Goal: Information Seeking & Learning: Learn about a topic

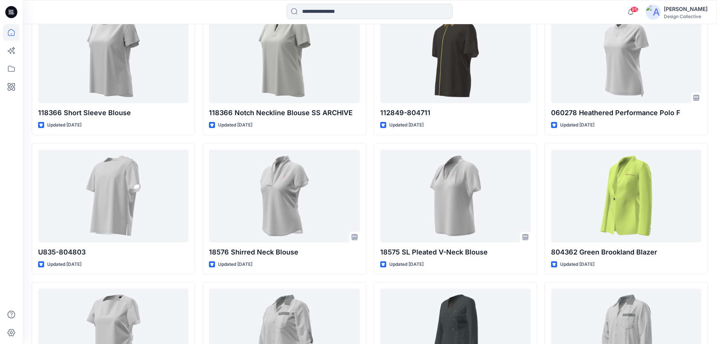
scroll to position [157, 0]
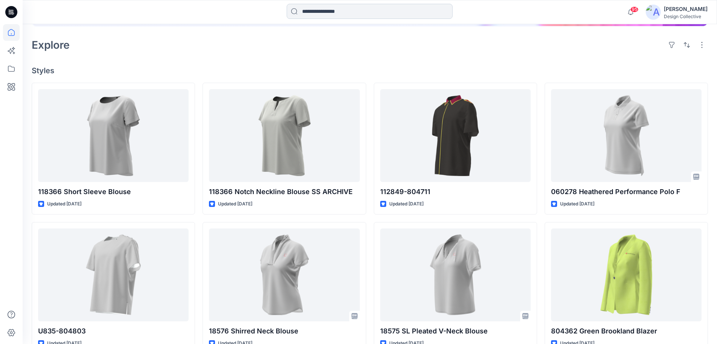
click at [344, 13] on input at bounding box center [370, 11] width 166 height 15
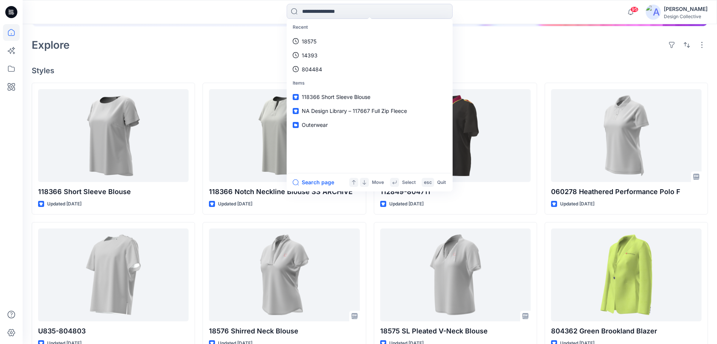
click at [321, 172] on section "Recent 18575 14393 804484 Items 118366 Short Sleeve Blouse NA Design Library – …" at bounding box center [370, 105] width 166 height 172
click at [322, 181] on button "Search page" at bounding box center [313, 182] width 41 height 9
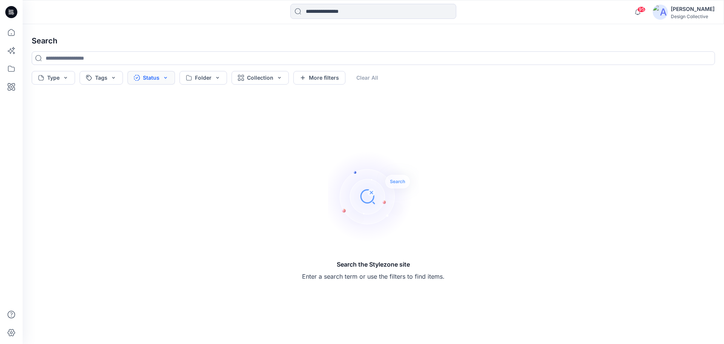
click at [165, 77] on button "Status" at bounding box center [151, 78] width 48 height 14
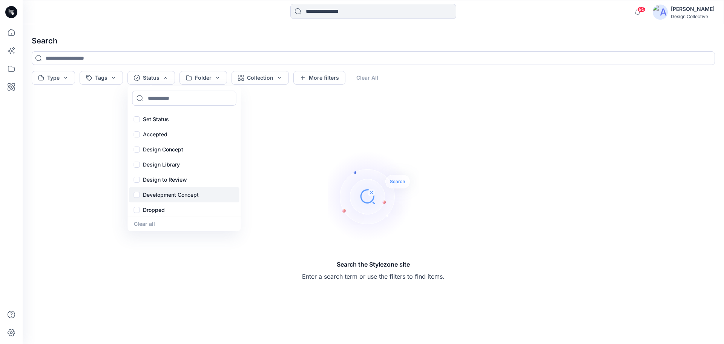
click at [137, 196] on div "Development Concept" at bounding box center [184, 194] width 110 height 15
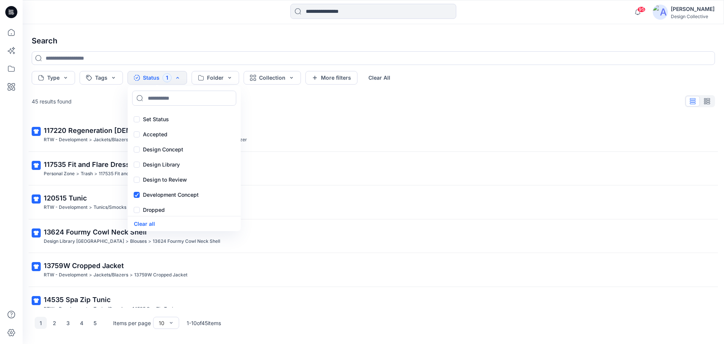
click at [475, 91] on div "Search Type Tags Status 1 Set Status Accepted Design Concept Design Library Des…" at bounding box center [373, 183] width 701 height 319
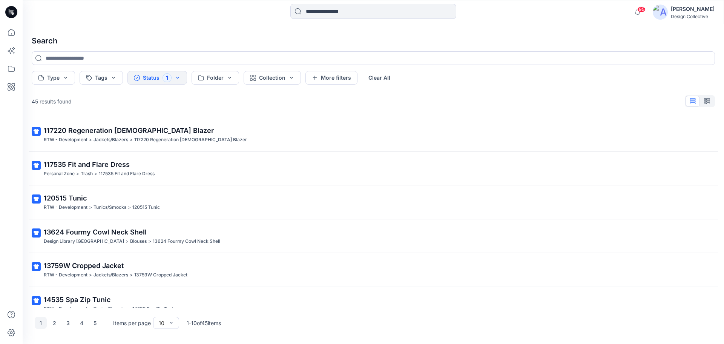
click at [11, 14] on icon at bounding box center [11, 12] width 12 height 12
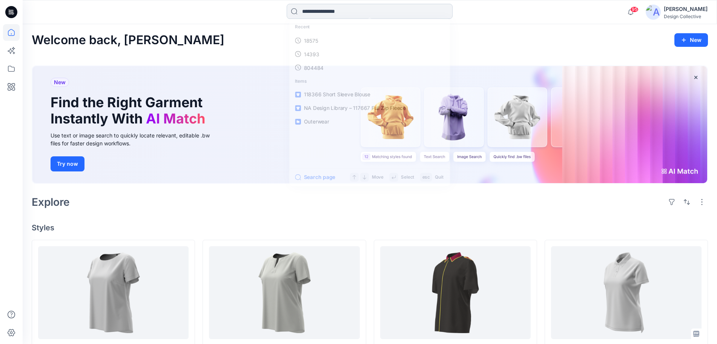
click at [336, 15] on input at bounding box center [370, 11] width 166 height 15
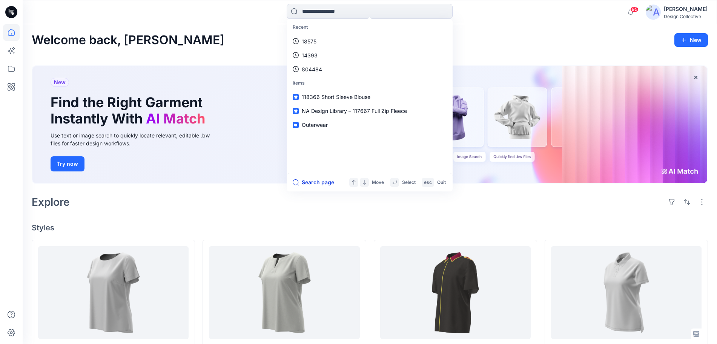
click at [317, 183] on button "Search page" at bounding box center [313, 182] width 41 height 9
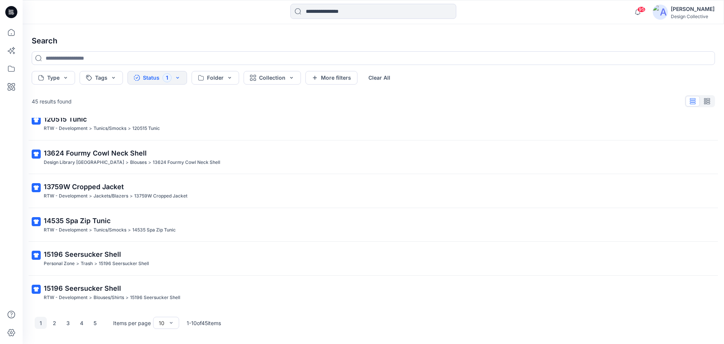
scroll to position [148, 0]
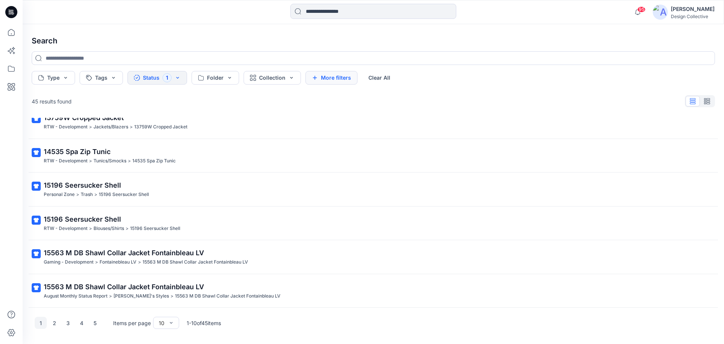
click at [342, 75] on button "More filters" at bounding box center [331, 78] width 52 height 14
click at [416, 78] on button "Metadata" at bounding box center [396, 78] width 55 height 14
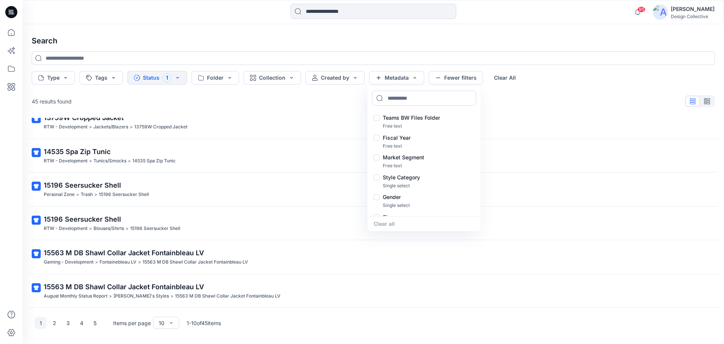
click at [177, 76] on button "Status 1" at bounding box center [157, 78] width 60 height 14
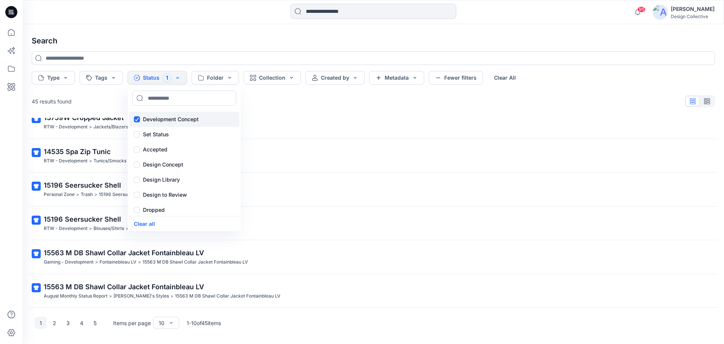
click at [137, 119] on div "Development Concept" at bounding box center [184, 119] width 110 height 15
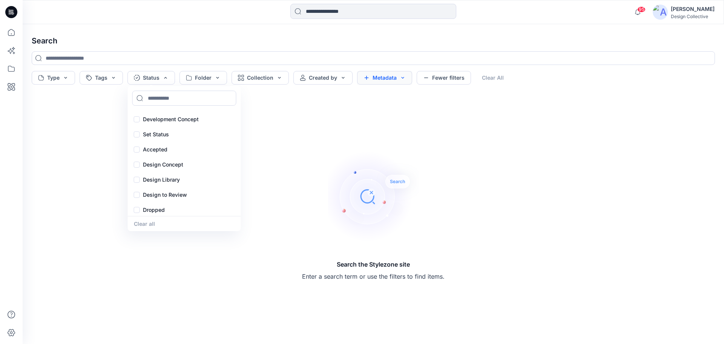
click at [400, 77] on button "Metadata" at bounding box center [384, 78] width 55 height 14
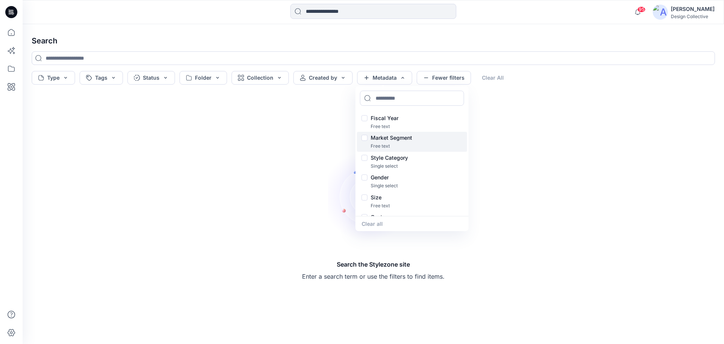
scroll to position [0, 0]
click at [366, 138] on div "Fiscal Year" at bounding box center [412, 137] width 101 height 9
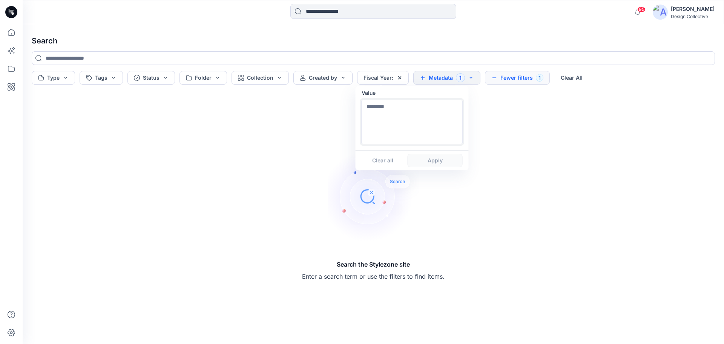
click at [417, 119] on textarea at bounding box center [412, 122] width 101 height 44
type textarea "****"
click at [448, 162] on button "Apply" at bounding box center [435, 160] width 55 height 14
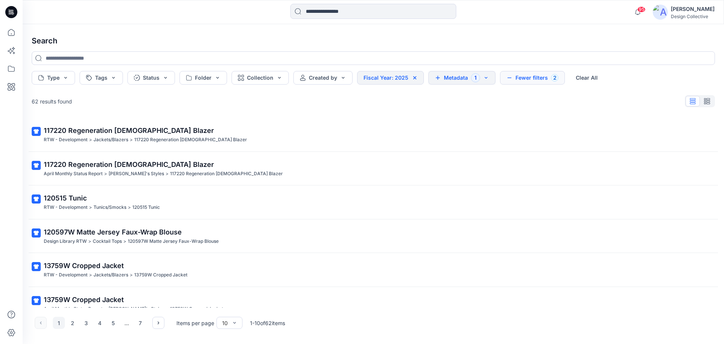
click at [483, 76] on button "Metadata 1" at bounding box center [461, 78] width 67 height 14
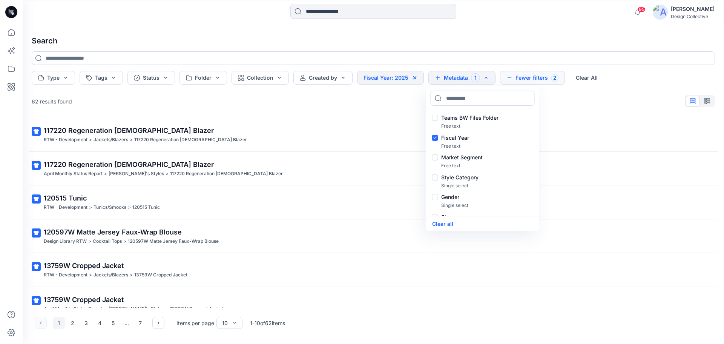
click at [579, 31] on h4 "Search" at bounding box center [373, 40] width 695 height 21
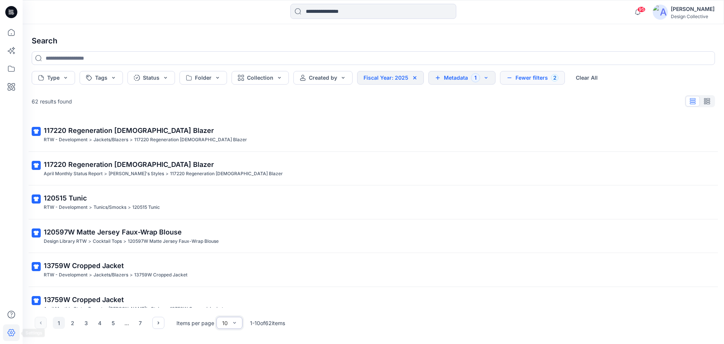
click at [11, 331] on icon at bounding box center [11, 332] width 17 height 17
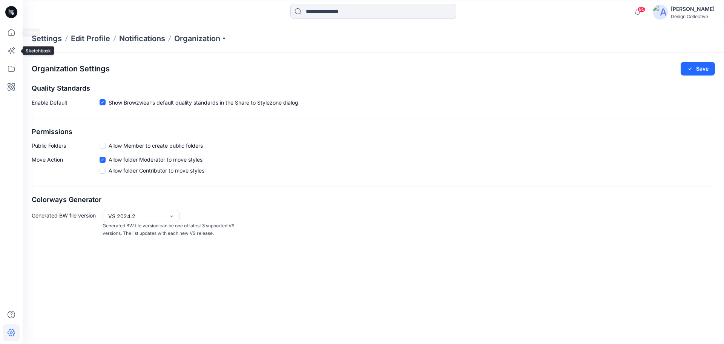
click at [8, 12] on icon at bounding box center [11, 12] width 12 height 12
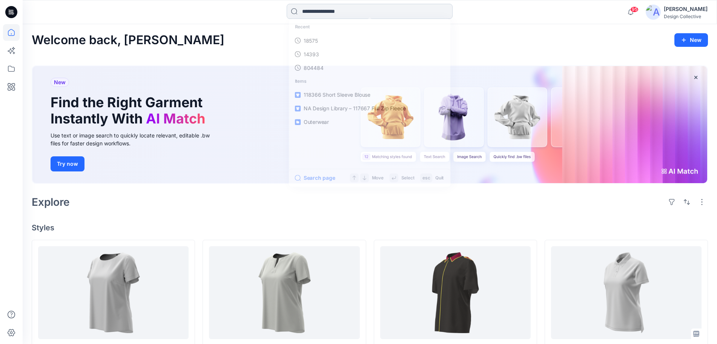
click at [356, 12] on input at bounding box center [370, 11] width 166 height 15
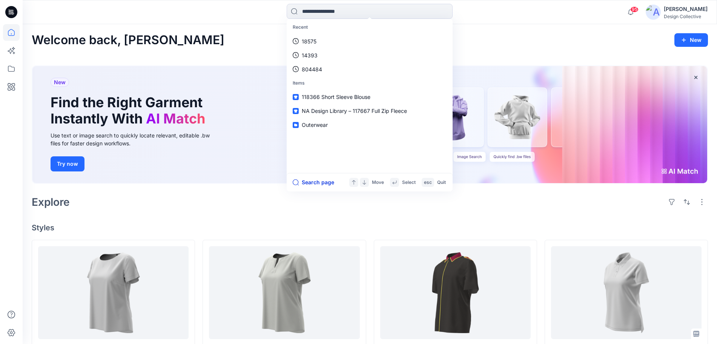
click at [305, 181] on button "Search page" at bounding box center [313, 182] width 41 height 9
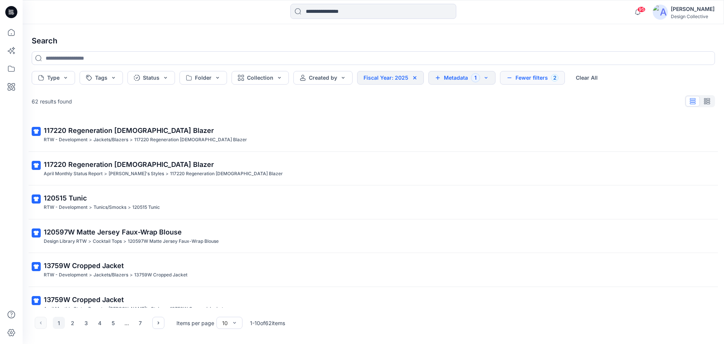
click at [14, 13] on icon at bounding box center [11, 12] width 12 height 12
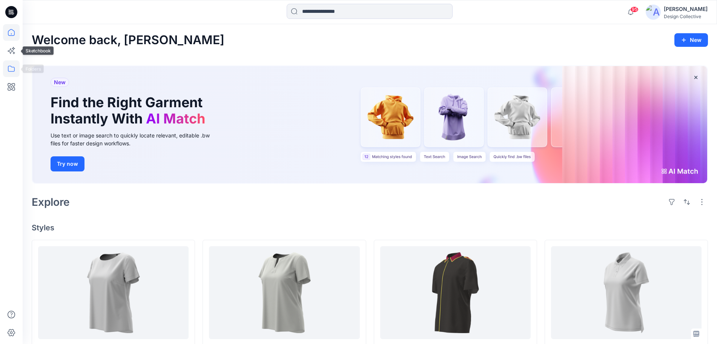
click at [9, 64] on icon at bounding box center [11, 68] width 17 height 17
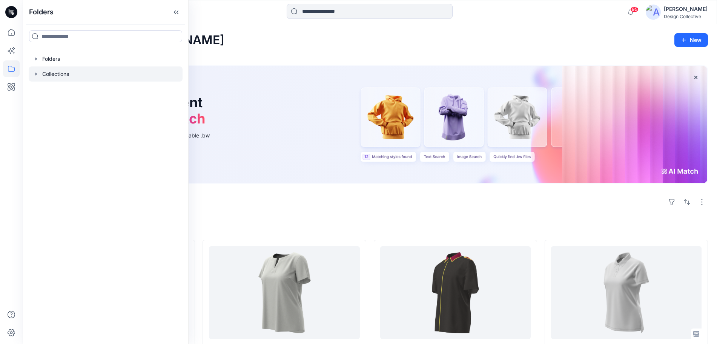
click at [34, 75] on icon "button" at bounding box center [36, 74] width 6 height 6
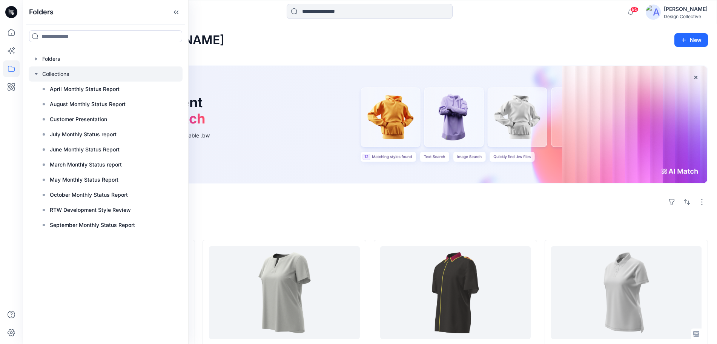
click at [40, 75] on div at bounding box center [106, 73] width 154 height 15
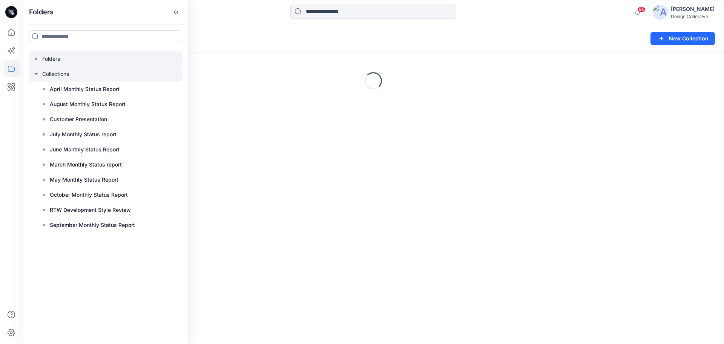
click at [36, 60] on icon "button" at bounding box center [36, 59] width 6 height 6
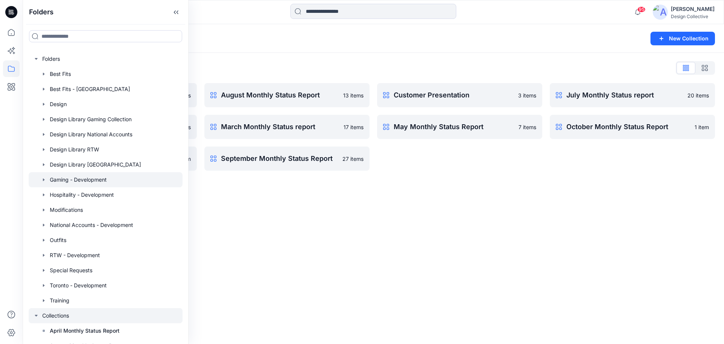
click at [60, 179] on div at bounding box center [106, 179] width 154 height 15
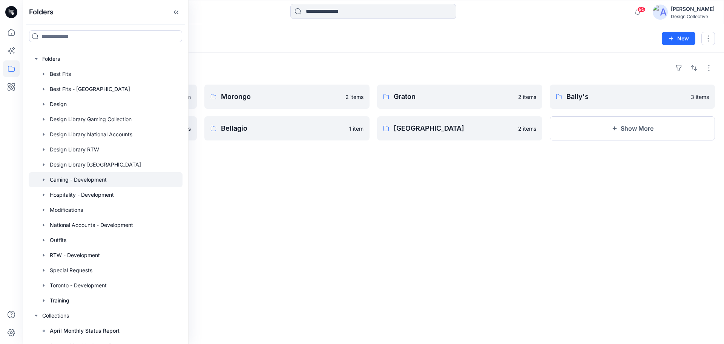
click at [275, 44] on div "Folders Gaming - Development 13 New" at bounding box center [373, 38] width 701 height 29
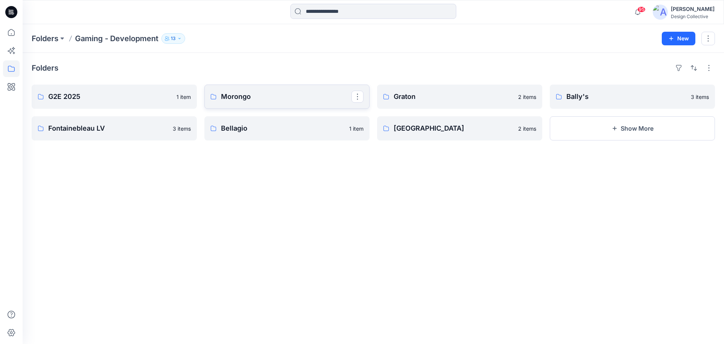
click at [252, 100] on p "Morongo" at bounding box center [286, 96] width 130 height 11
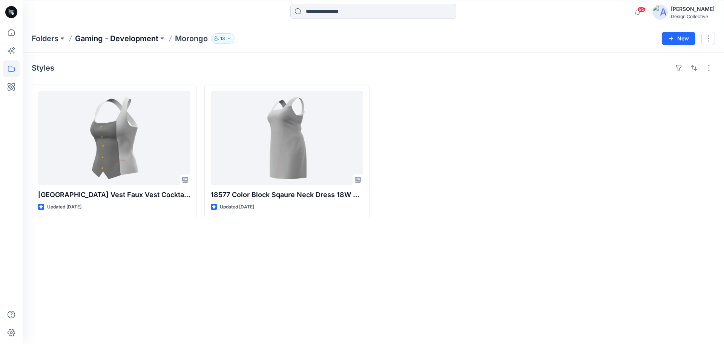
click at [151, 38] on p "Gaming - Development" at bounding box center [116, 38] width 83 height 11
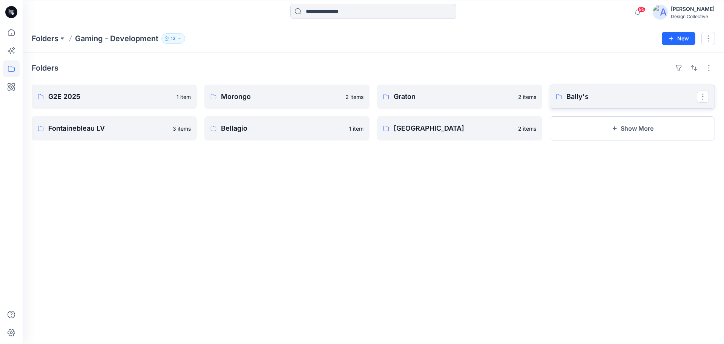
click at [583, 95] on p "Bally's" at bounding box center [631, 96] width 130 height 11
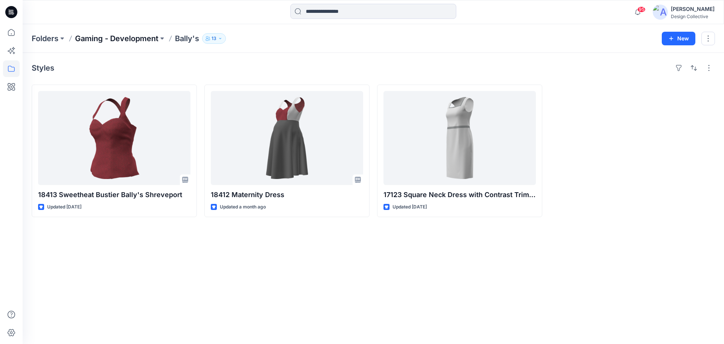
click at [140, 40] on p "Gaming - Development" at bounding box center [116, 38] width 83 height 11
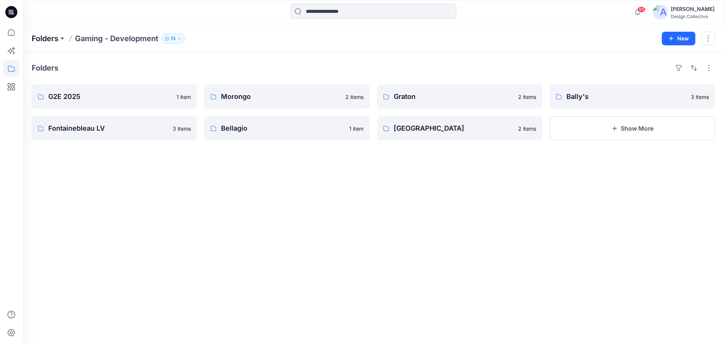
click at [52, 42] on p "Folders" at bounding box center [45, 38] width 27 height 11
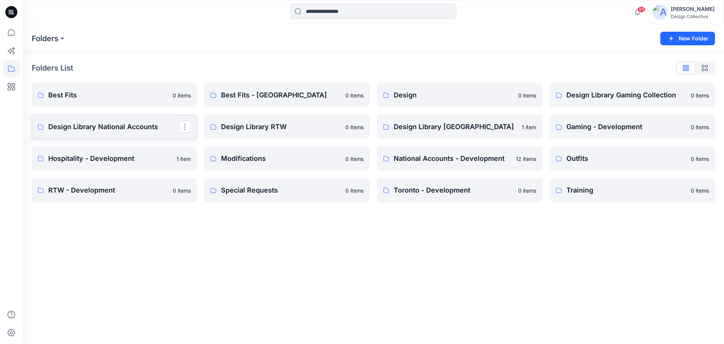
click at [133, 127] on p "Design Library National Accounts" at bounding box center [113, 126] width 130 height 11
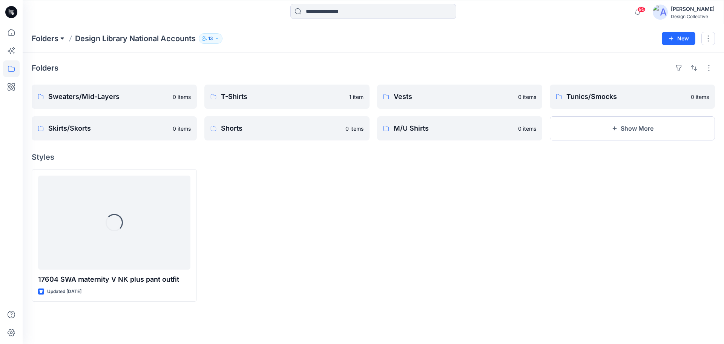
click at [60, 36] on button at bounding box center [62, 38] width 8 height 11
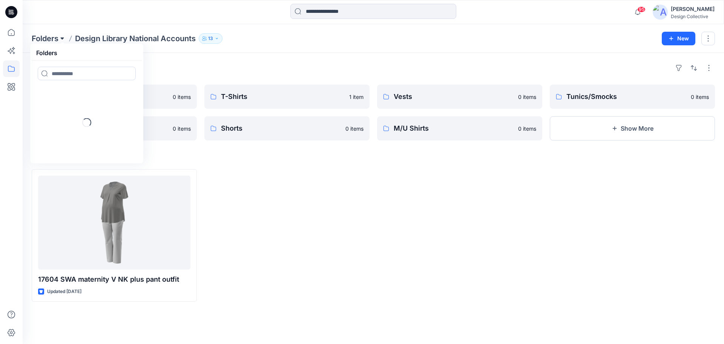
click at [62, 39] on button at bounding box center [62, 38] width 8 height 11
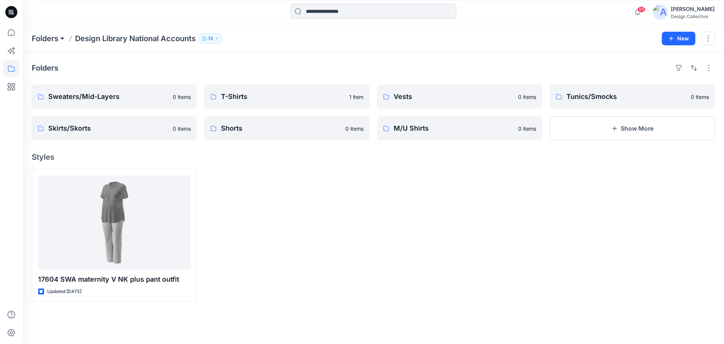
click at [61, 39] on button at bounding box center [62, 38] width 8 height 11
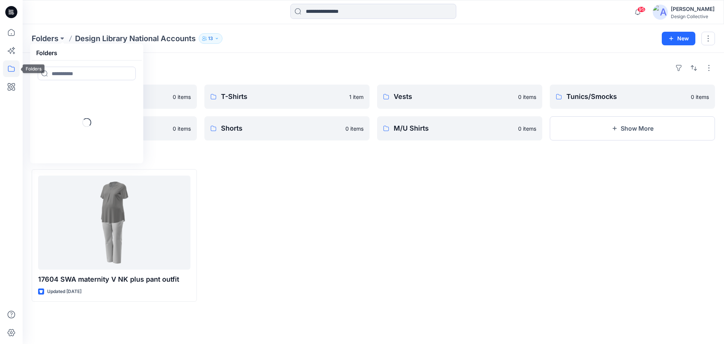
click at [14, 71] on icon at bounding box center [11, 68] width 17 height 17
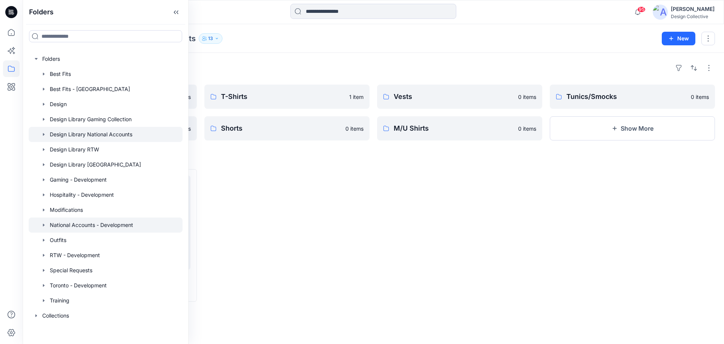
click at [95, 225] on div at bounding box center [106, 224] width 154 height 15
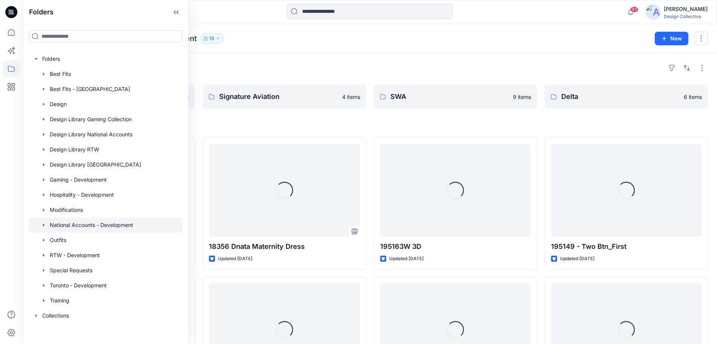
click at [566, 22] on div "95 Notifications Your style 118366 Short Sleeve Blouse is ready 41 hours ago Ca…" at bounding box center [370, 12] width 694 height 24
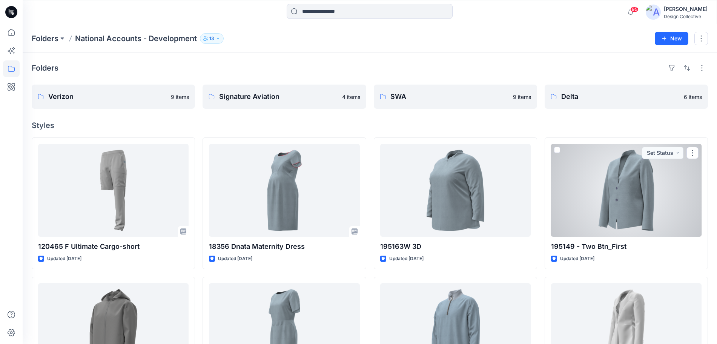
click at [642, 173] on div at bounding box center [626, 190] width 150 height 93
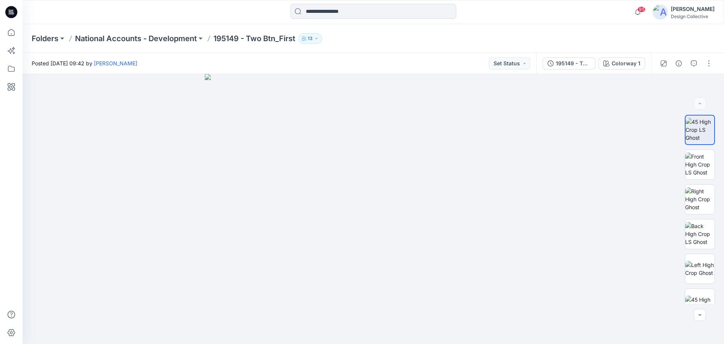
click at [107, 44] on div "Folders National Accounts - Development 195149 - Two Btn_First 13" at bounding box center [373, 38] width 701 height 29
click at [113, 39] on p "National Accounts - Development" at bounding box center [136, 38] width 122 height 11
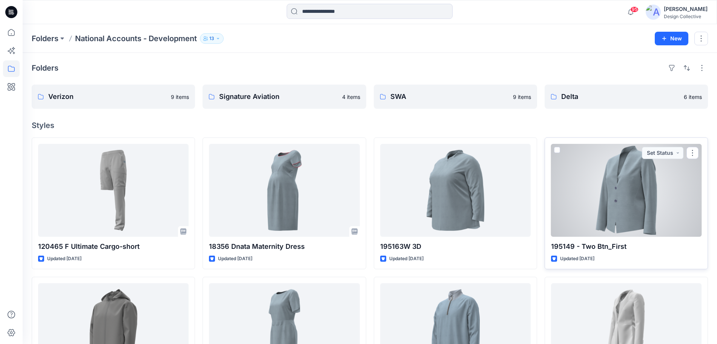
scroll to position [78, 0]
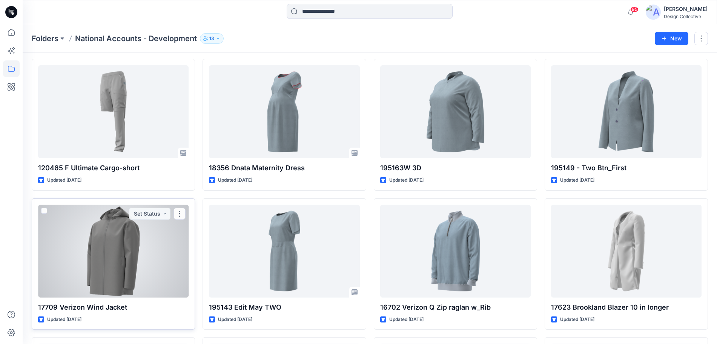
click at [153, 285] on div at bounding box center [113, 250] width 150 height 93
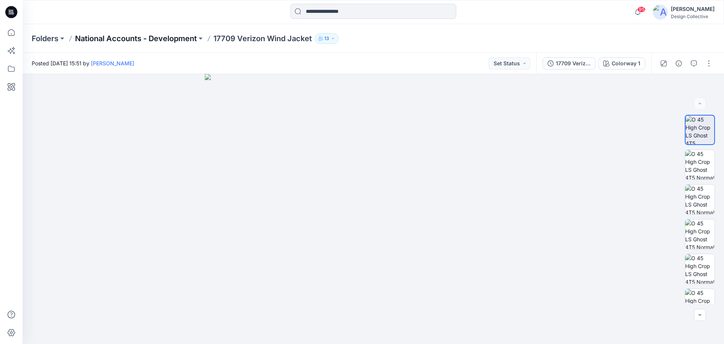
click at [122, 40] on p "National Accounts - Development" at bounding box center [136, 38] width 122 height 11
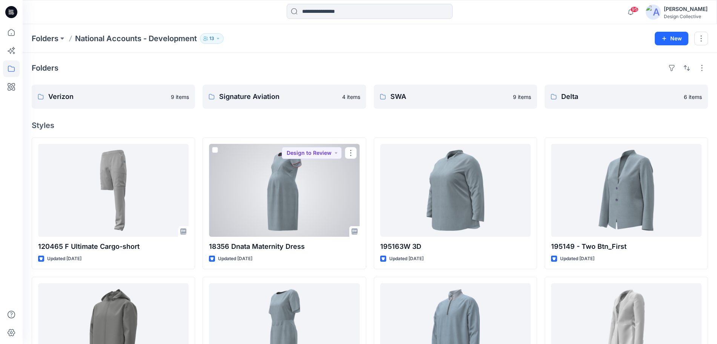
click at [326, 196] on div at bounding box center [284, 190] width 150 height 93
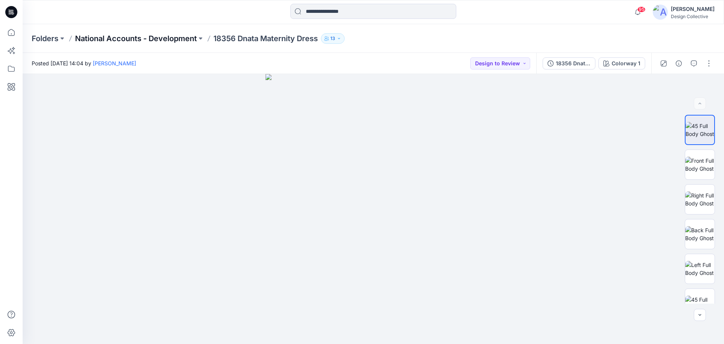
click at [112, 37] on p "National Accounts - Development" at bounding box center [136, 38] width 122 height 11
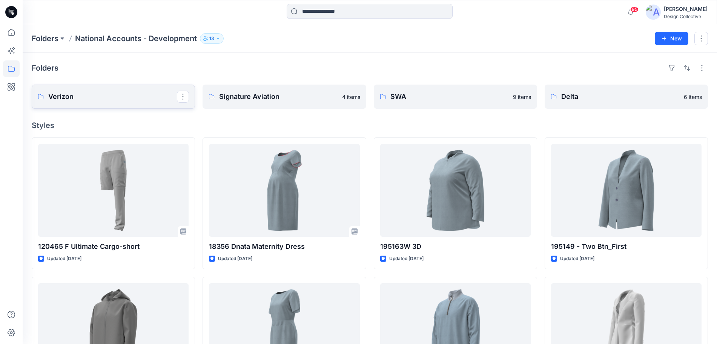
click at [94, 100] on p "Verizon" at bounding box center [112, 96] width 129 height 11
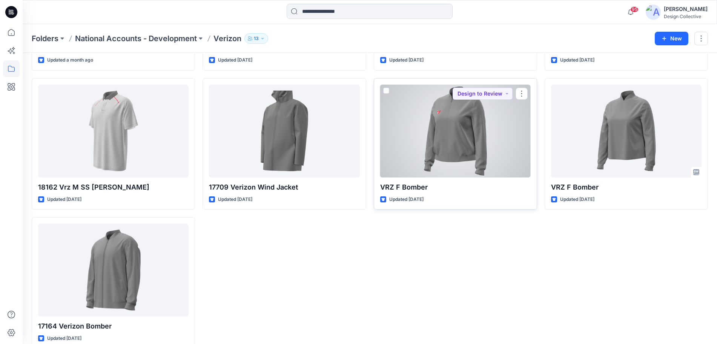
scroll to position [157, 0]
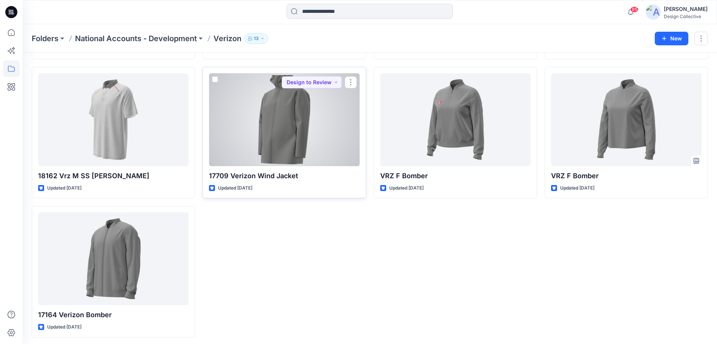
click at [320, 152] on div at bounding box center [284, 119] width 150 height 93
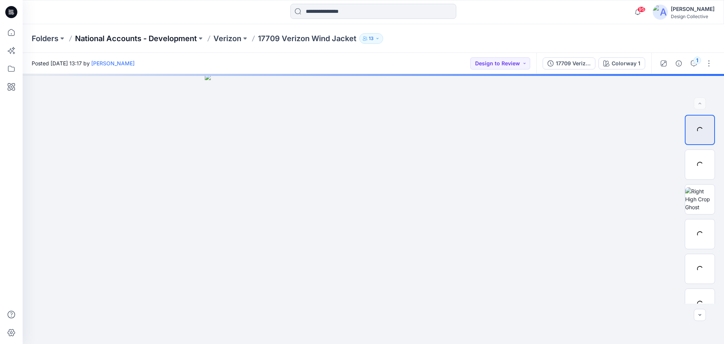
click at [136, 38] on p "National Accounts - Development" at bounding box center [136, 38] width 122 height 11
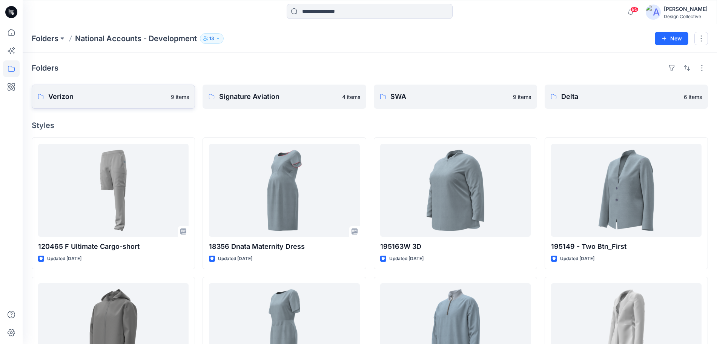
click at [112, 99] on p "Verizon" at bounding box center [107, 96] width 118 height 11
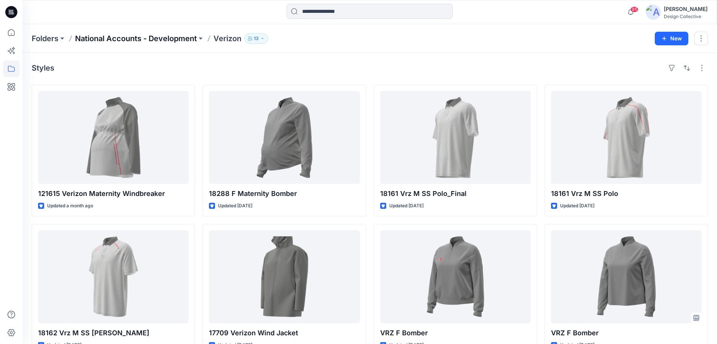
click at [105, 40] on p "National Accounts - Development" at bounding box center [136, 38] width 122 height 11
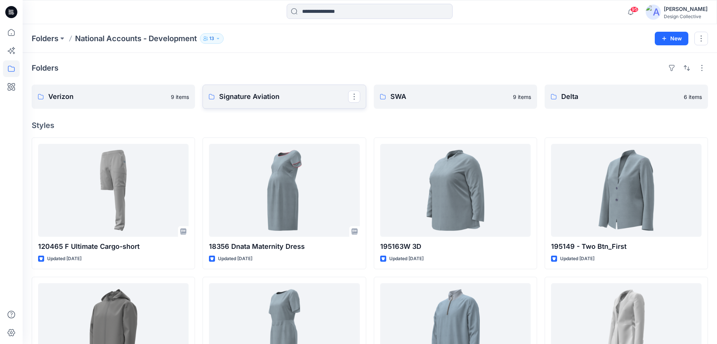
click at [274, 98] on p "Signature Aviation" at bounding box center [283, 96] width 129 height 11
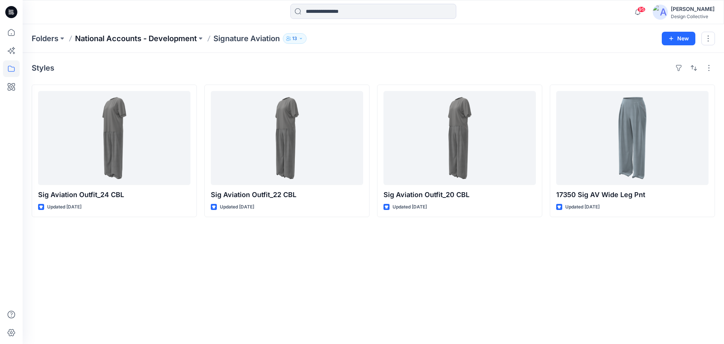
click at [170, 38] on p "National Accounts - Development" at bounding box center [136, 38] width 122 height 11
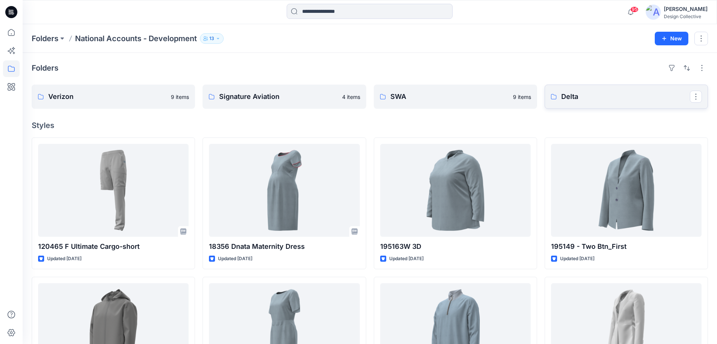
click at [636, 93] on p "Delta" at bounding box center [625, 96] width 129 height 11
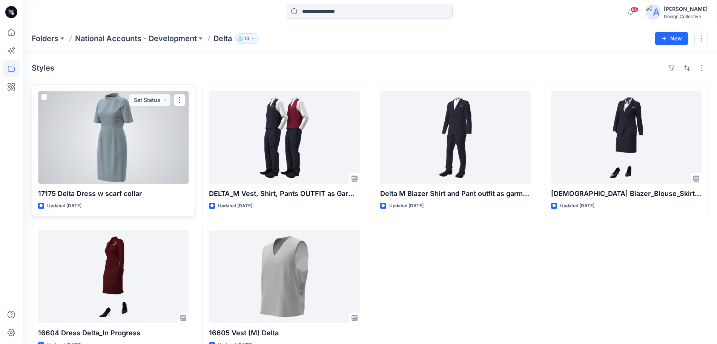
scroll to position [20, 0]
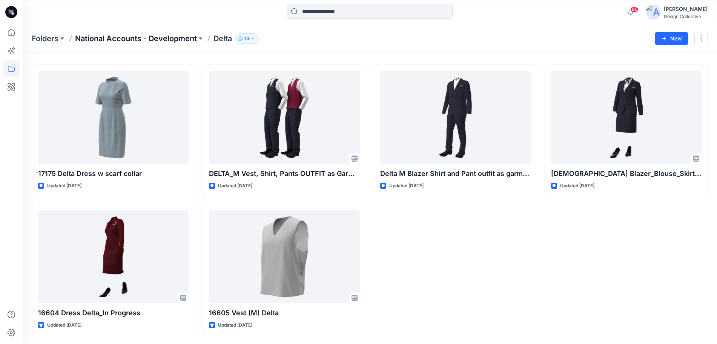
click at [160, 38] on p "National Accounts - Development" at bounding box center [136, 38] width 122 height 11
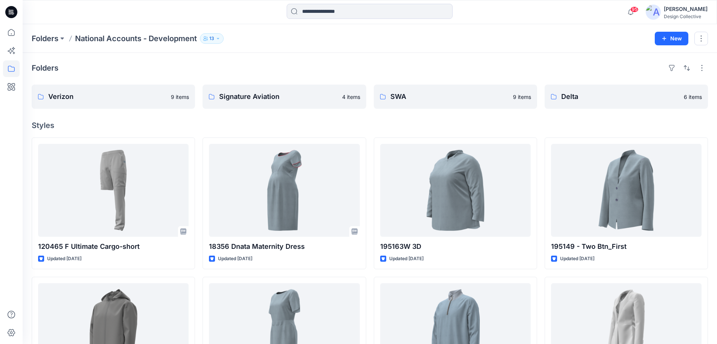
click at [122, 40] on p "National Accounts - Development" at bounding box center [136, 38] width 122 height 11
click at [147, 38] on p "National Accounts - Development" at bounding box center [136, 38] width 122 height 11
click at [60, 40] on button at bounding box center [62, 38] width 8 height 11
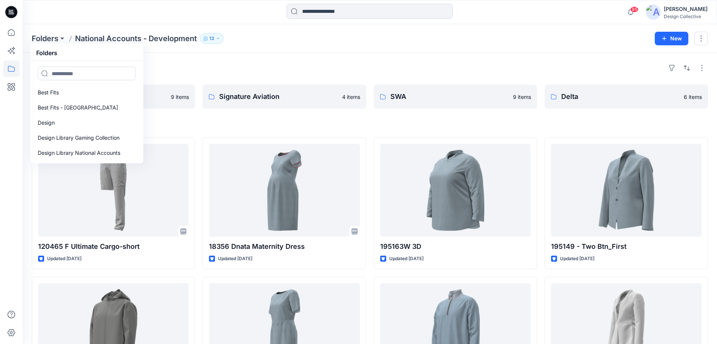
click at [68, 21] on div "95 Notifications Your style 118366 Short Sleeve Blouse is ready 41 hours ago Ca…" at bounding box center [370, 12] width 694 height 24
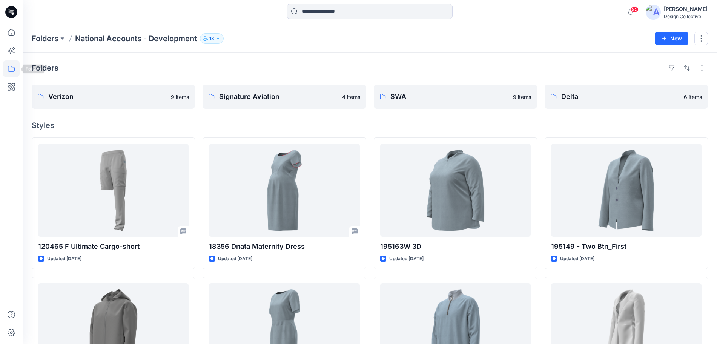
click at [13, 70] on icon at bounding box center [11, 68] width 17 height 17
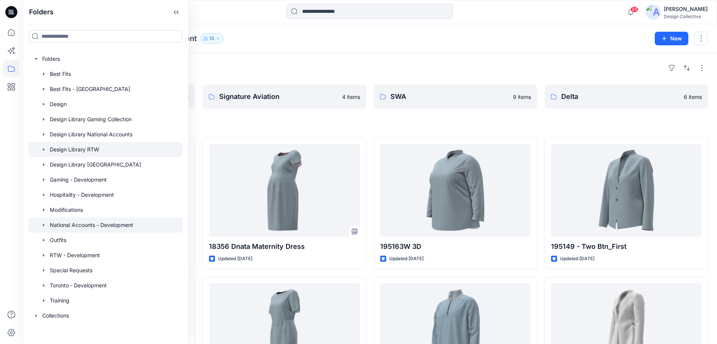
click at [73, 151] on div at bounding box center [106, 149] width 154 height 15
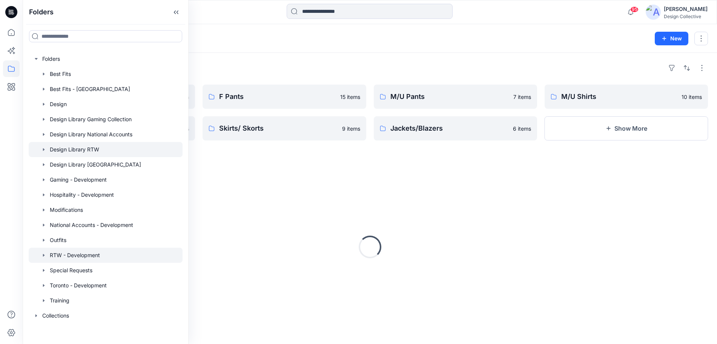
click at [74, 255] on div at bounding box center [106, 254] width 154 height 15
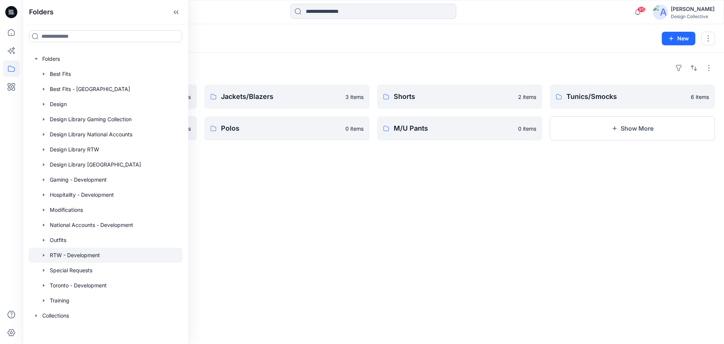
click at [266, 44] on div "Folders RTW - Development 12 New" at bounding box center [373, 38] width 701 height 29
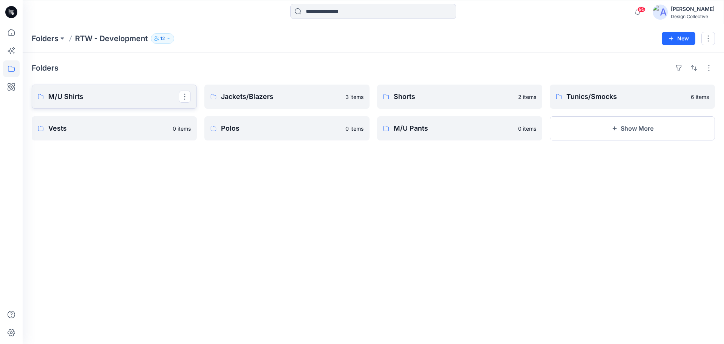
click at [122, 95] on p "M/U Shirts" at bounding box center [113, 96] width 130 height 11
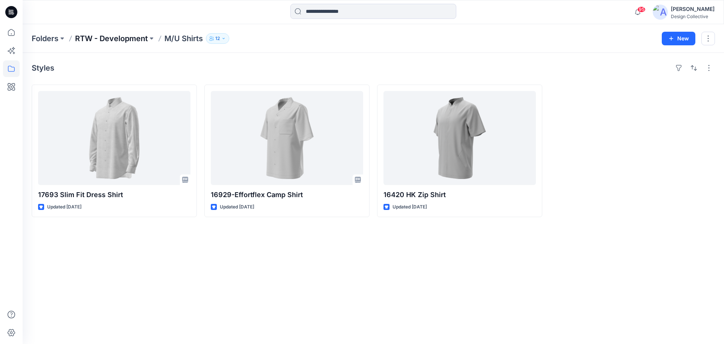
click at [117, 37] on p "RTW - Development" at bounding box center [111, 38] width 73 height 11
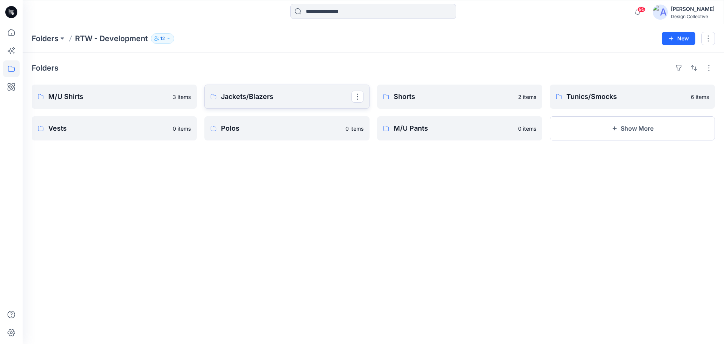
click at [279, 102] on link "Jackets/Blazers" at bounding box center [286, 96] width 165 height 24
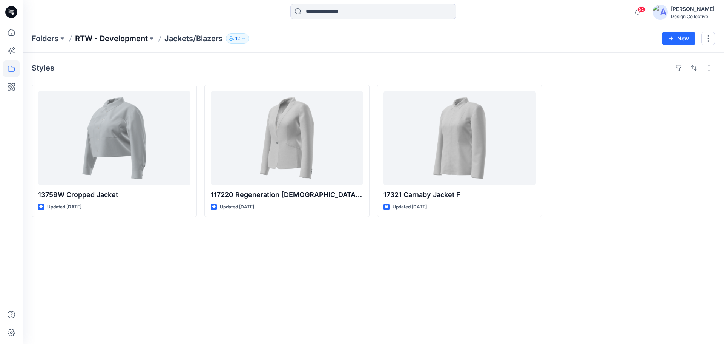
click at [120, 39] on p "RTW - Development" at bounding box center [111, 38] width 73 height 11
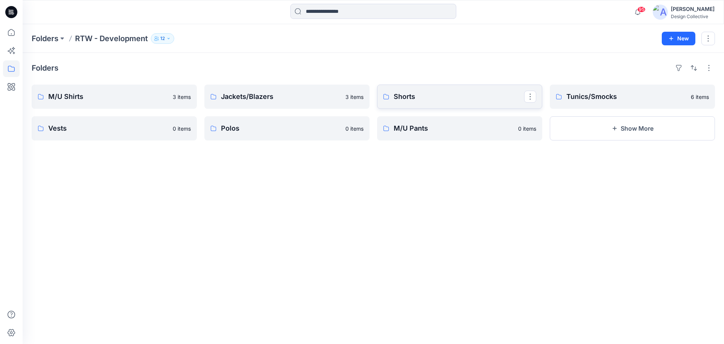
click at [435, 96] on p "Shorts" at bounding box center [459, 96] width 130 height 11
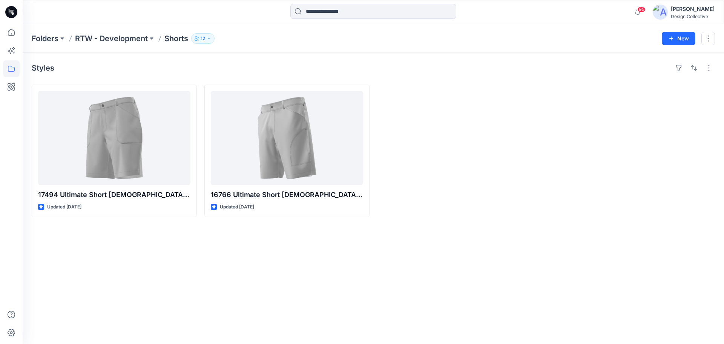
click at [112, 43] on p "RTW - Development" at bounding box center [111, 38] width 73 height 11
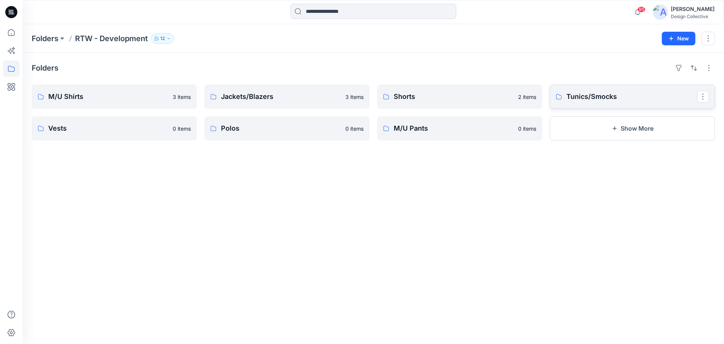
click at [593, 97] on p "Tunics/Smocks" at bounding box center [631, 96] width 130 height 11
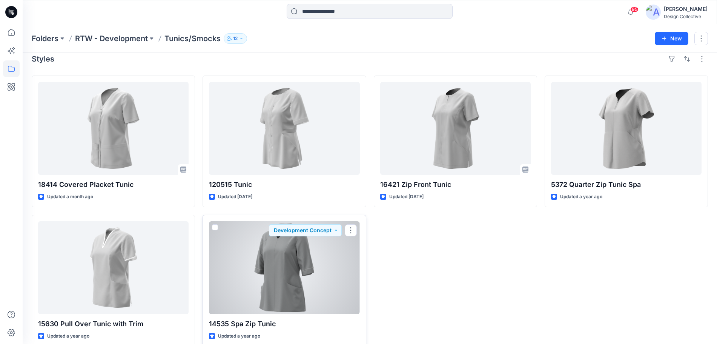
scroll to position [20, 0]
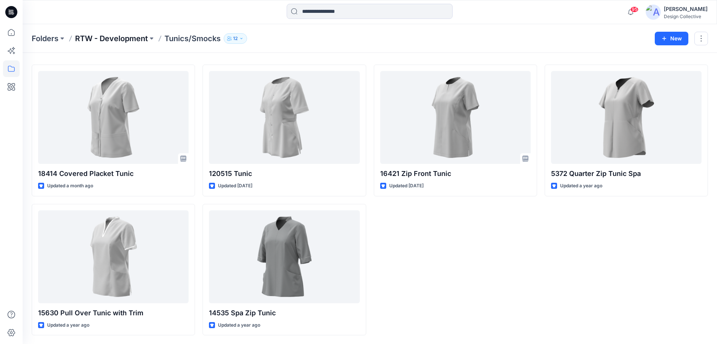
click at [102, 35] on p "RTW - Development" at bounding box center [111, 38] width 73 height 11
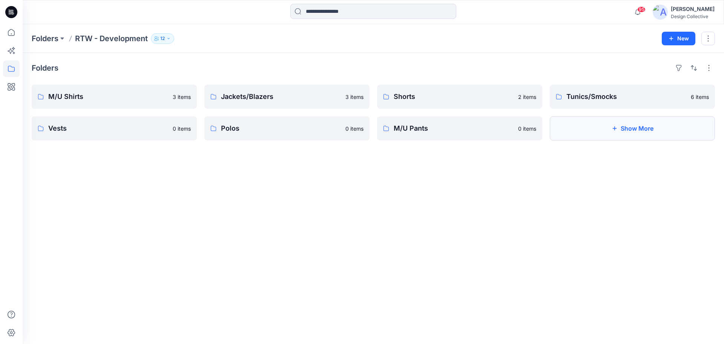
click at [621, 120] on button "Show More" at bounding box center [632, 128] width 165 height 24
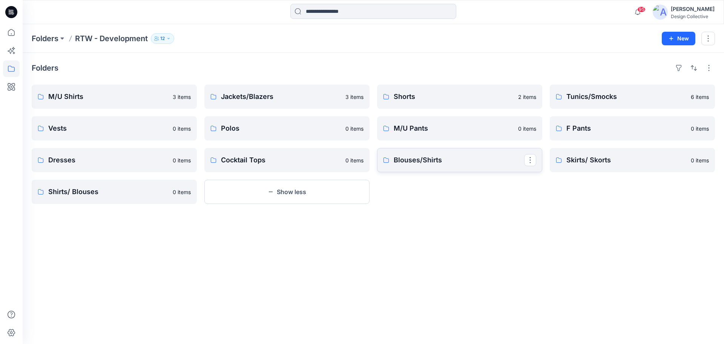
click at [419, 159] on p "Blouses/Shirts" at bounding box center [459, 160] width 130 height 11
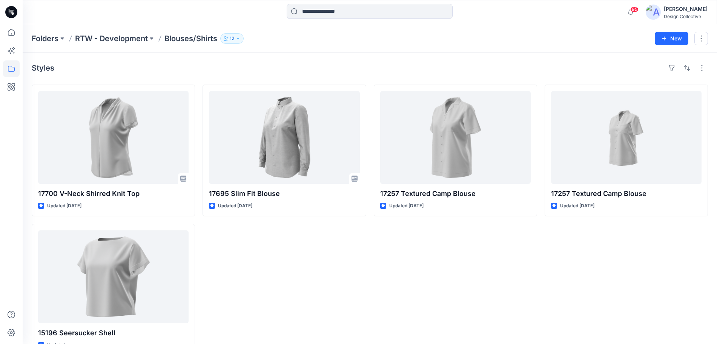
click at [138, 45] on div "Folders RTW - Development Blouses/Shirts 12 New" at bounding box center [370, 38] width 694 height 29
click at [141, 40] on p "RTW - Development" at bounding box center [111, 38] width 73 height 11
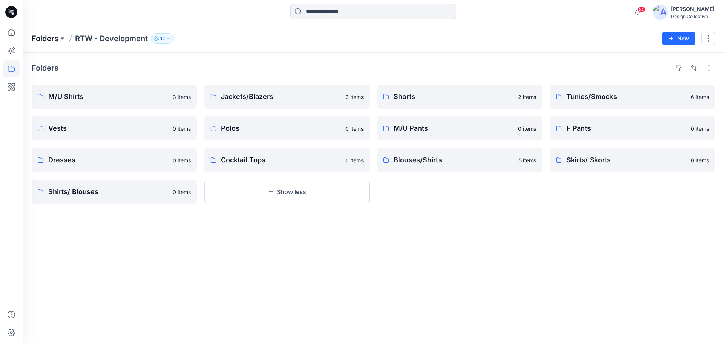
click at [48, 38] on p "Folders" at bounding box center [45, 38] width 27 height 11
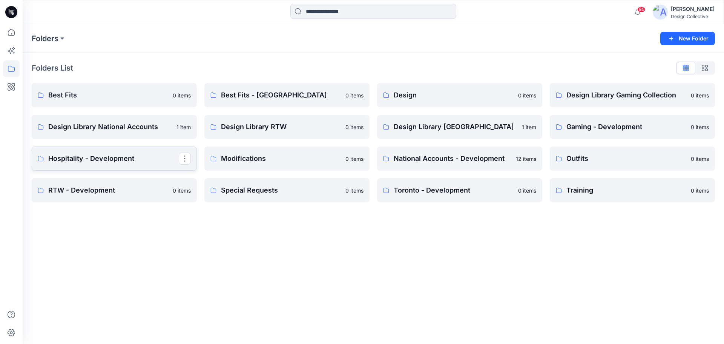
click at [111, 163] on p "Hospitality - Development" at bounding box center [113, 158] width 130 height 11
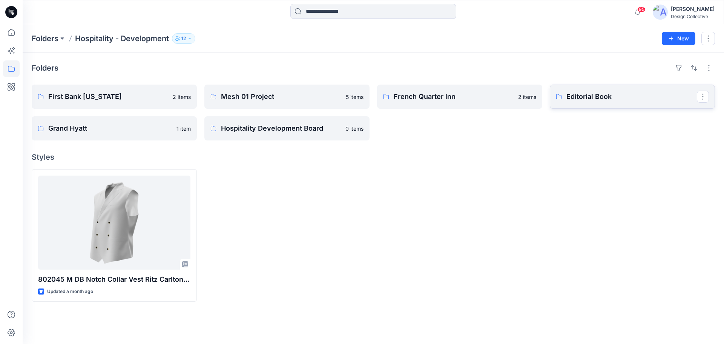
click at [592, 94] on p "Editorial Book" at bounding box center [631, 96] width 130 height 11
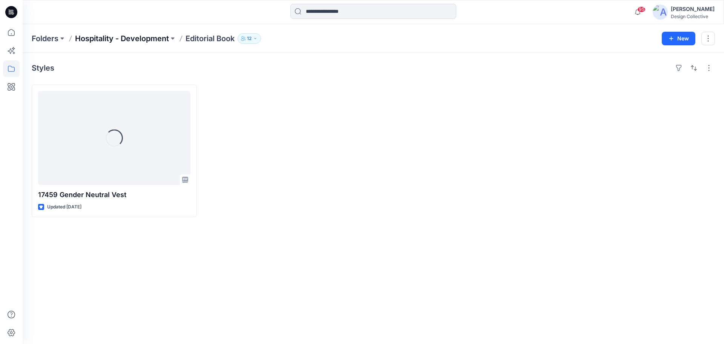
click at [159, 35] on p "Hospitality - Development" at bounding box center [122, 38] width 94 height 11
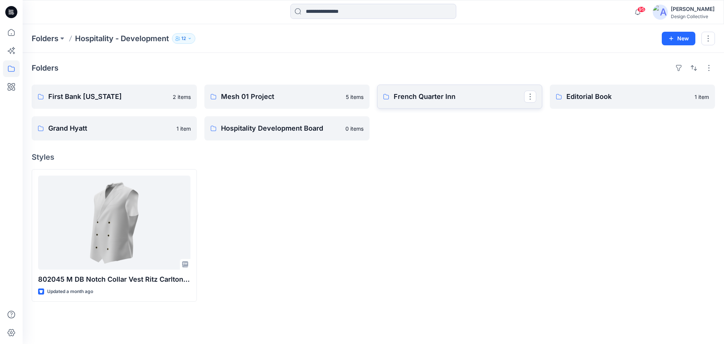
click at [449, 96] on p "French Quarter Inn" at bounding box center [459, 96] width 130 height 11
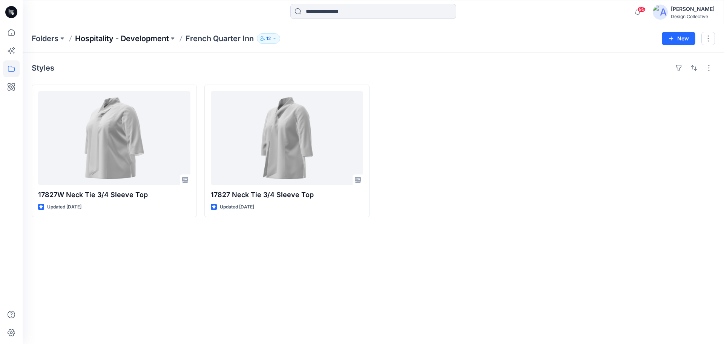
click at [164, 39] on p "Hospitality - Development" at bounding box center [122, 38] width 94 height 11
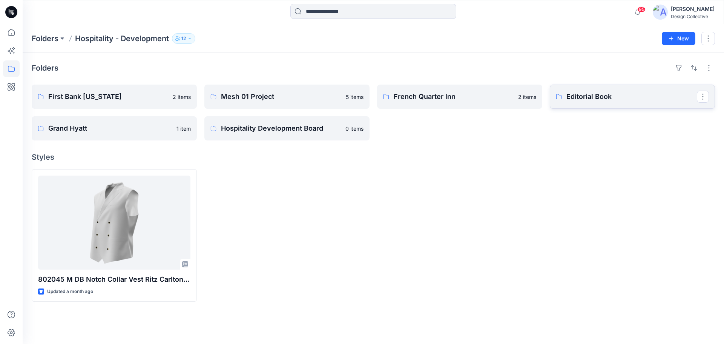
click at [621, 91] on link "Editorial Book" at bounding box center [632, 96] width 165 height 24
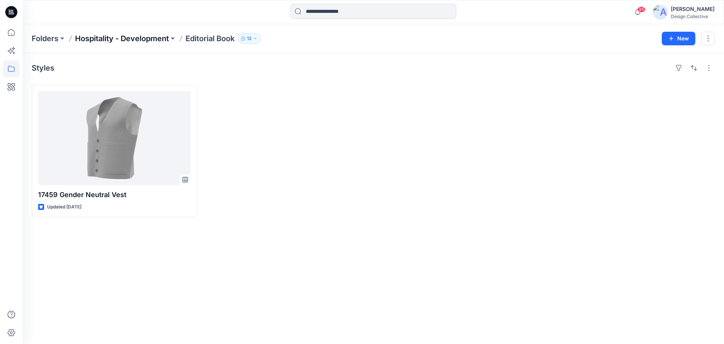
click at [122, 40] on p "Hospitality - Development" at bounding box center [122, 38] width 94 height 11
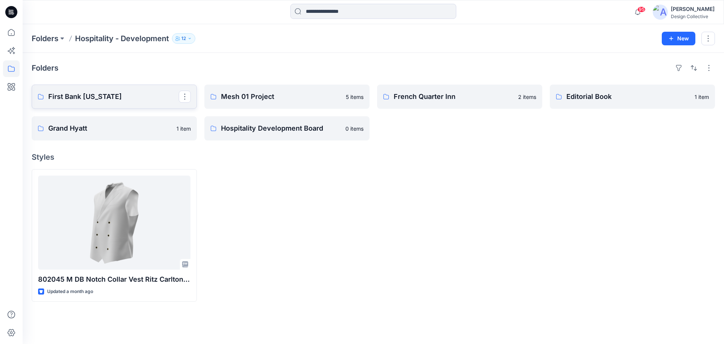
click at [133, 94] on p "First Bank Puerto Rico" at bounding box center [113, 96] width 130 height 11
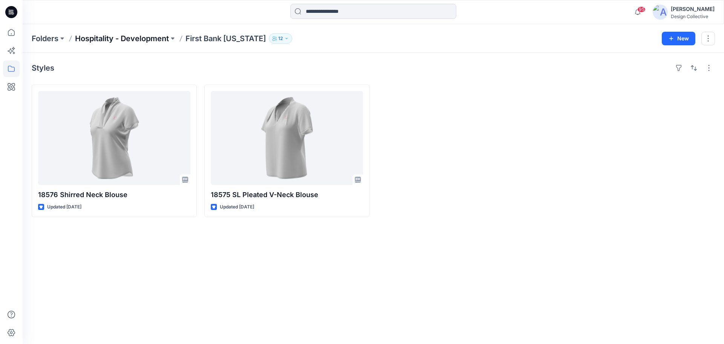
click at [137, 38] on p "Hospitality - Development" at bounding box center [122, 38] width 94 height 11
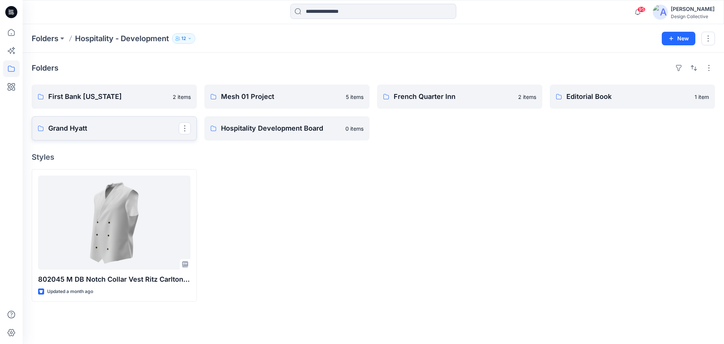
click at [99, 132] on p "Grand Hyatt" at bounding box center [113, 128] width 130 height 11
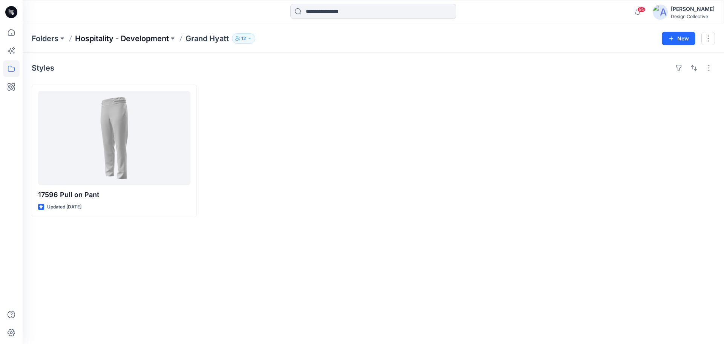
click at [164, 35] on p "Hospitality - Development" at bounding box center [122, 38] width 94 height 11
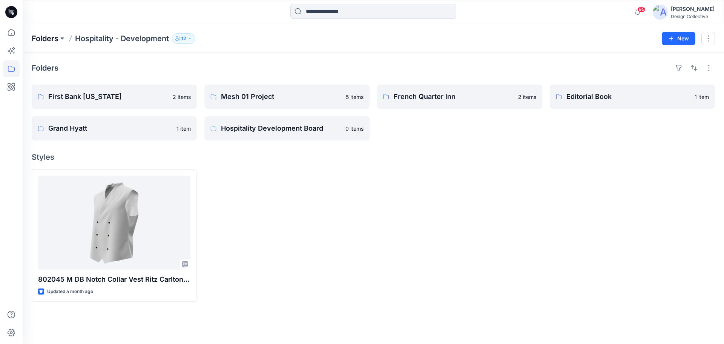
click at [41, 37] on p "Folders" at bounding box center [45, 38] width 27 height 11
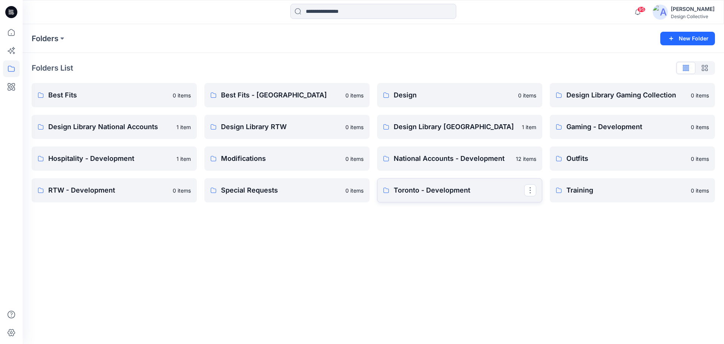
click at [449, 194] on p "Toronto - Development" at bounding box center [459, 190] width 130 height 11
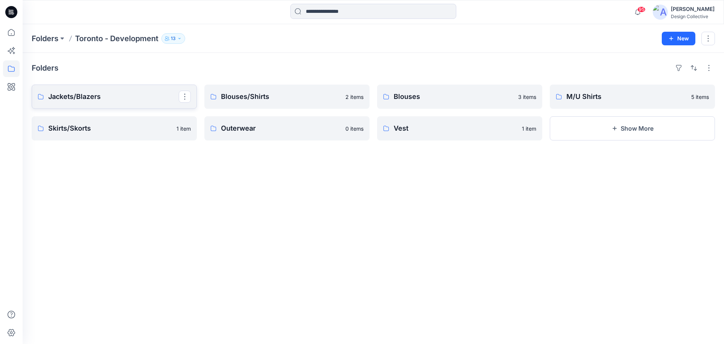
click at [115, 103] on link "Jackets/Blazers" at bounding box center [114, 96] width 165 height 24
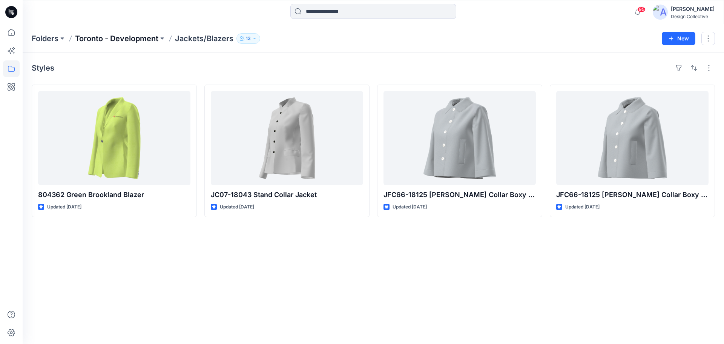
click at [133, 37] on p "Toronto - Development" at bounding box center [116, 38] width 83 height 11
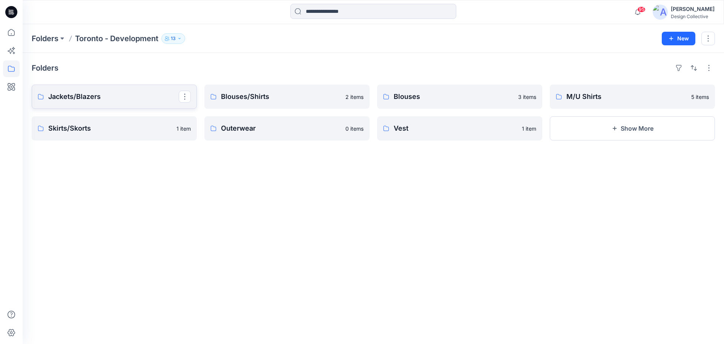
click at [146, 84] on link "Jackets/Blazers" at bounding box center [114, 96] width 165 height 24
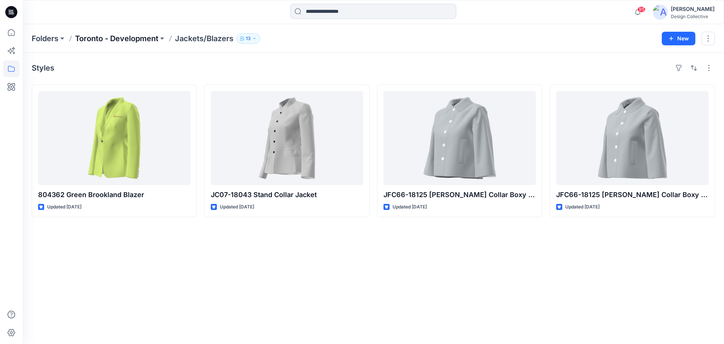
click at [138, 34] on p "Toronto - Development" at bounding box center [116, 38] width 83 height 11
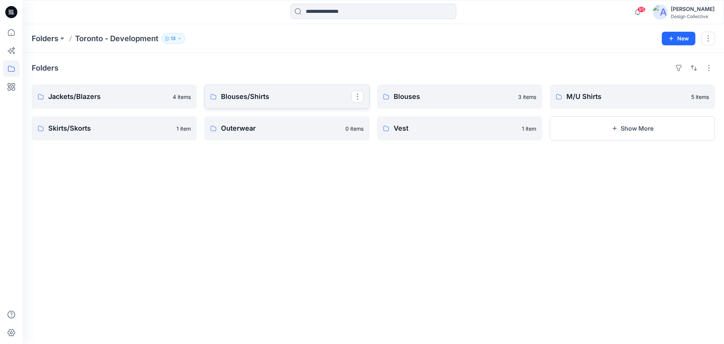
click at [249, 103] on link "Blouses/Shirts" at bounding box center [286, 96] width 165 height 24
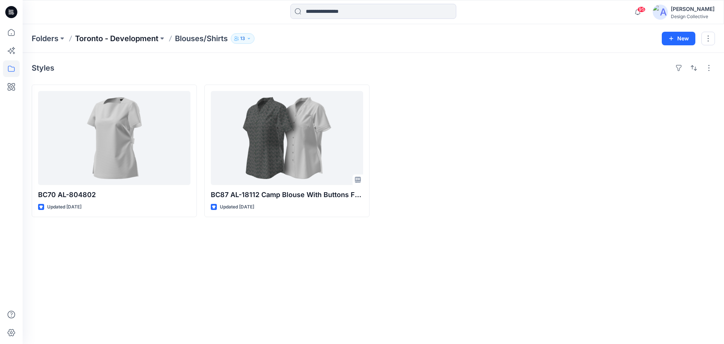
click at [153, 36] on p "Toronto - Development" at bounding box center [116, 38] width 83 height 11
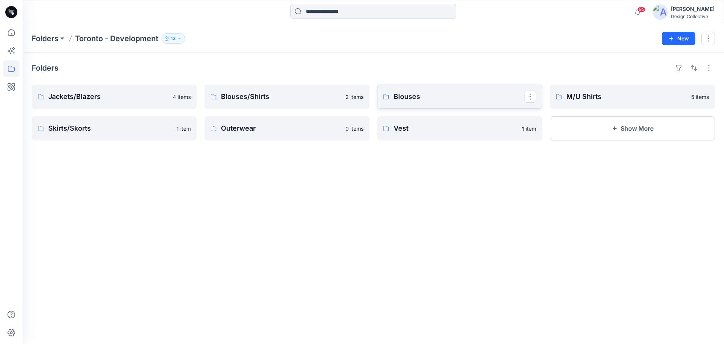
click at [418, 95] on p "Blouses" at bounding box center [459, 96] width 130 height 11
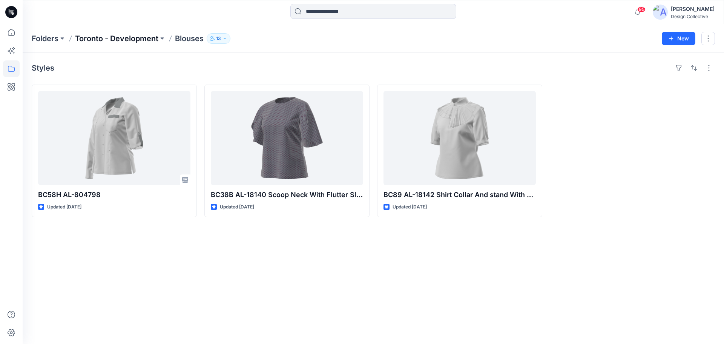
click at [129, 40] on p "Toronto - Development" at bounding box center [116, 38] width 83 height 11
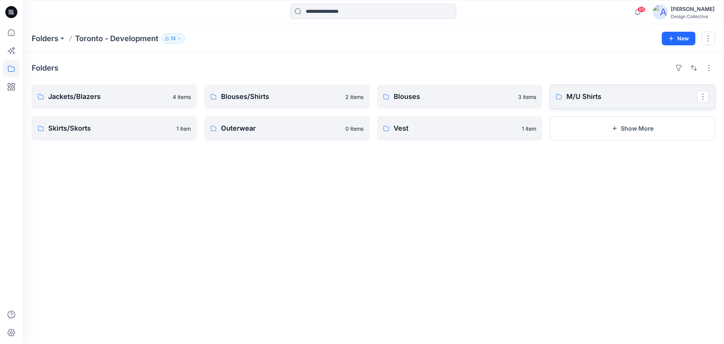
click at [617, 90] on link "M/U Shirts" at bounding box center [632, 96] width 165 height 24
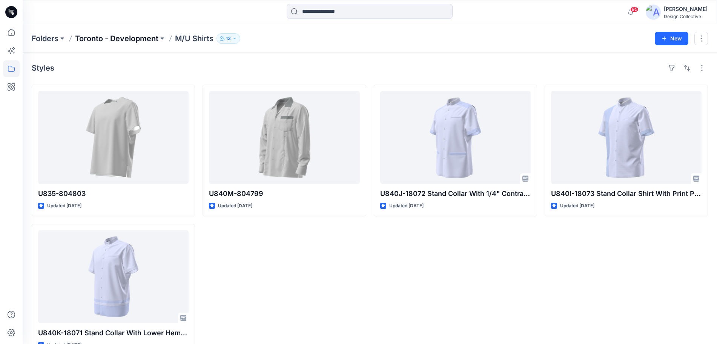
click at [109, 34] on p "Toronto - Development" at bounding box center [116, 38] width 83 height 11
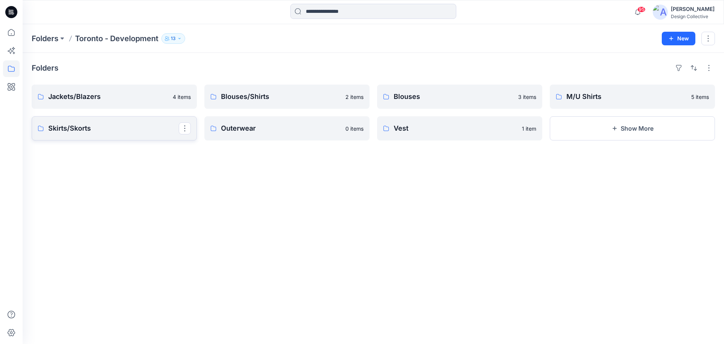
click at [121, 125] on p "Skirts/Skorts" at bounding box center [113, 128] width 130 height 11
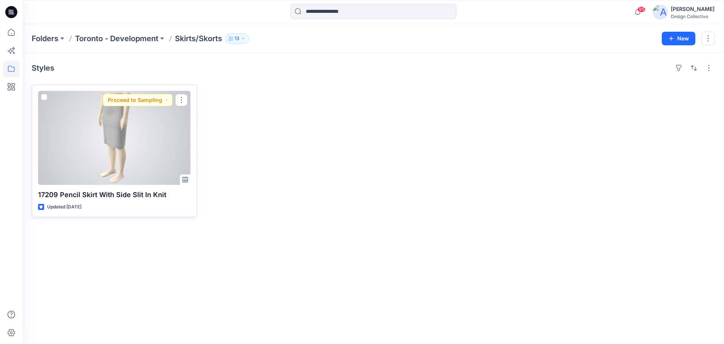
click at [136, 142] on div at bounding box center [114, 138] width 152 height 94
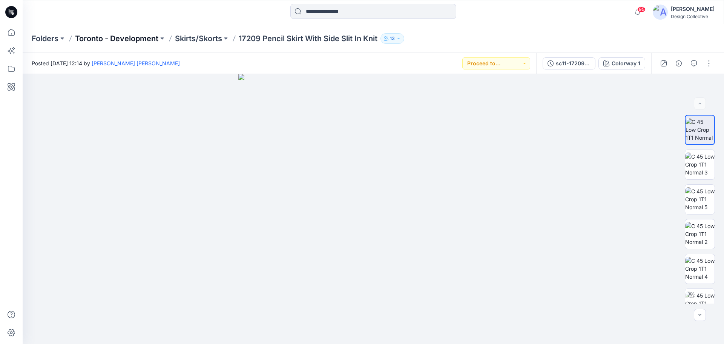
click at [136, 37] on p "Toronto - Development" at bounding box center [116, 38] width 83 height 11
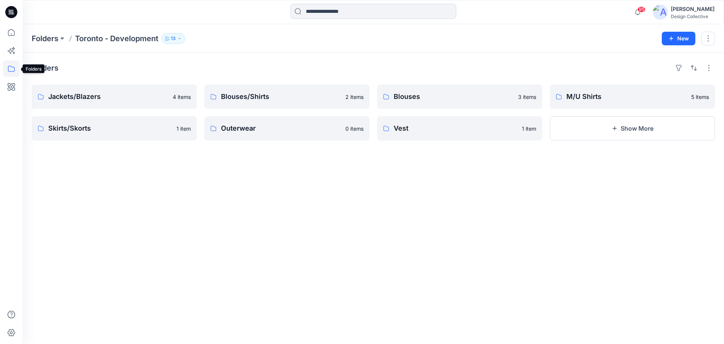
click at [9, 69] on icon at bounding box center [11, 68] width 17 height 17
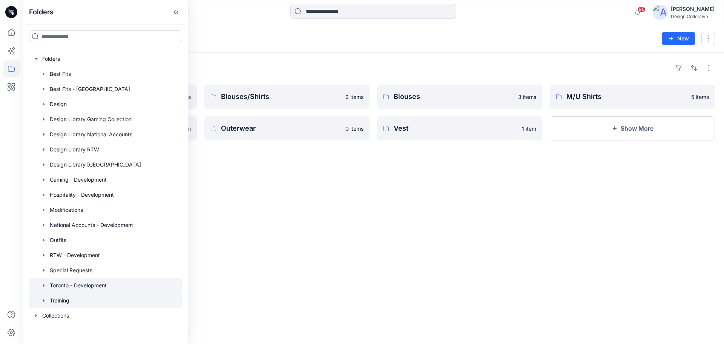
click at [43, 301] on icon "button" at bounding box center [44, 300] width 2 height 3
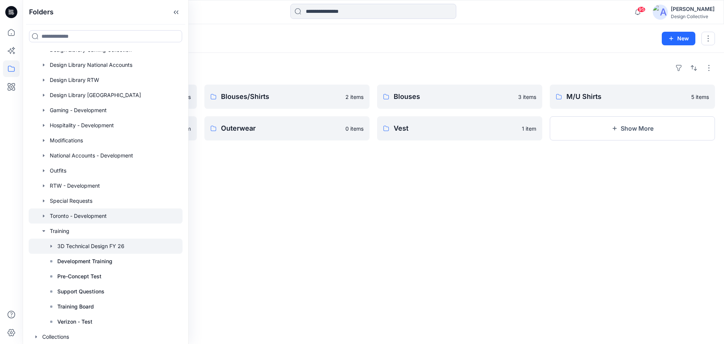
click at [92, 250] on div at bounding box center [106, 245] width 154 height 15
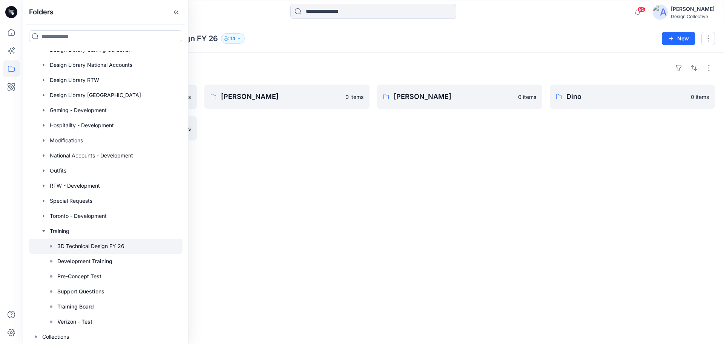
click at [354, 219] on div "Folders Sofia 0 items Anu 0 items Erica 0 items Castille 0 items Dino 0 items" at bounding box center [373, 198] width 701 height 291
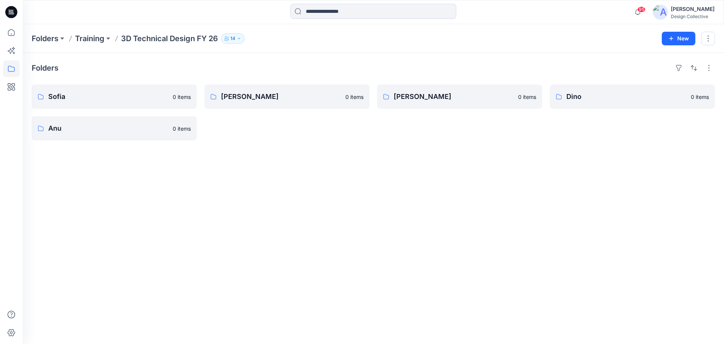
click at [662, 9] on img at bounding box center [660, 12] width 15 height 15
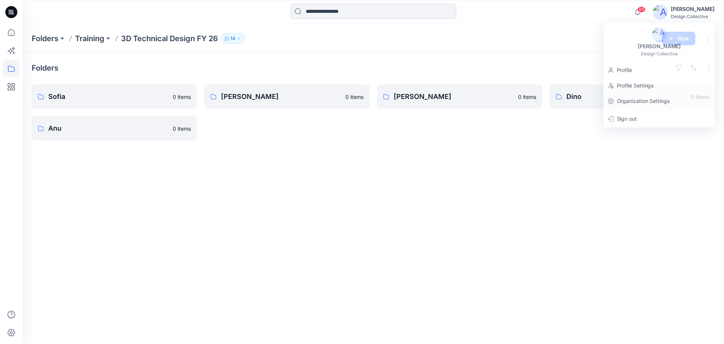
click at [510, 19] on div at bounding box center [373, 12] width 351 height 17
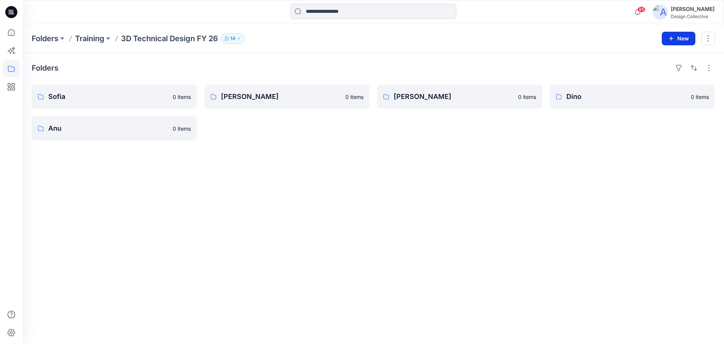
click at [673, 38] on icon "button" at bounding box center [671, 38] width 6 height 6
click at [664, 56] on p "New Style" at bounding box center [655, 57] width 25 height 9
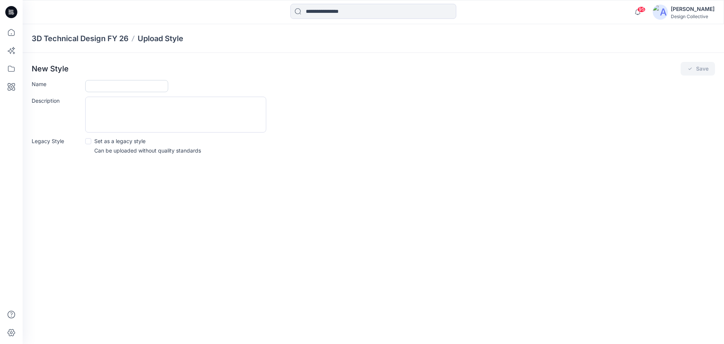
click at [133, 87] on input "Name" at bounding box center [126, 86] width 83 height 12
type input "*******"
click at [687, 67] on icon "submit" at bounding box center [690, 69] width 6 height 6
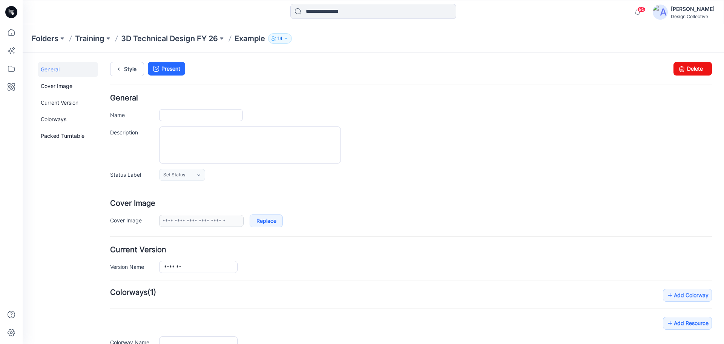
type input "*******"
type input "**********"
click at [224, 37] on button at bounding box center [222, 38] width 8 height 11
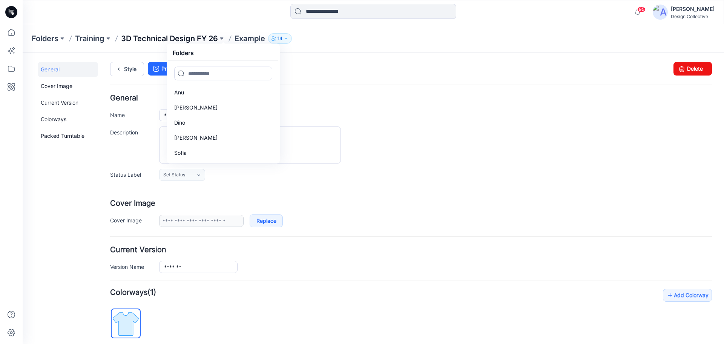
click at [182, 40] on p "3D Technical Design FY 26" at bounding box center [169, 38] width 97 height 11
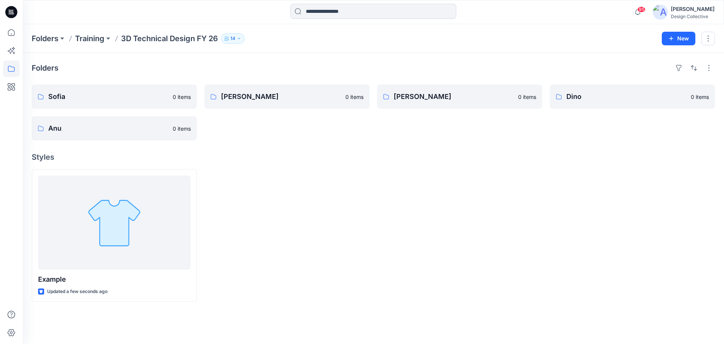
click at [305, 224] on div at bounding box center [286, 235] width 165 height 132
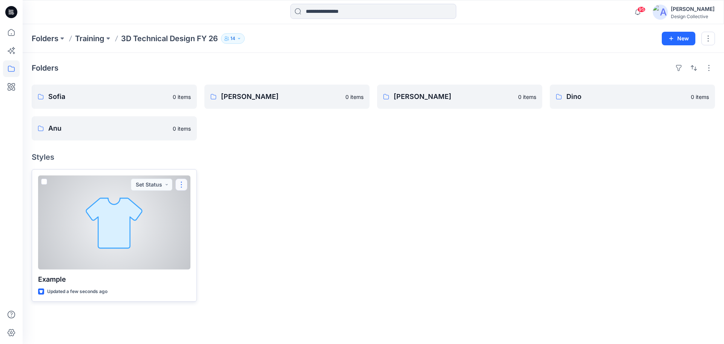
click at [182, 184] on button "button" at bounding box center [181, 184] width 12 height 12
drag, startPoint x: 140, startPoint y: 228, endPoint x: 181, endPoint y: 182, distance: 61.9
click at [181, 182] on button "button" at bounding box center [181, 184] width 12 height 12
click at [96, 218] on div at bounding box center [114, 222] width 152 height 94
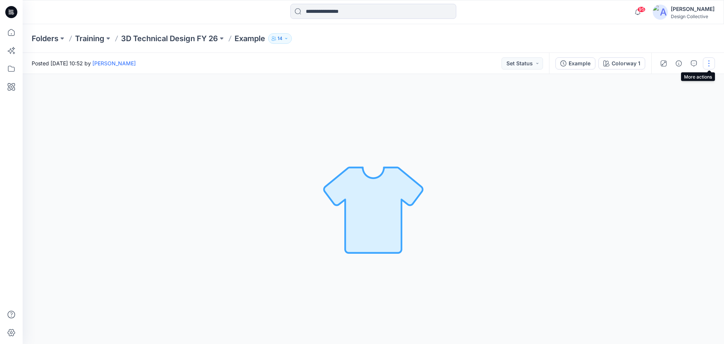
click at [708, 62] on button "button" at bounding box center [709, 63] width 12 height 12
click at [656, 103] on p "Edit" at bounding box center [660, 102] width 9 height 8
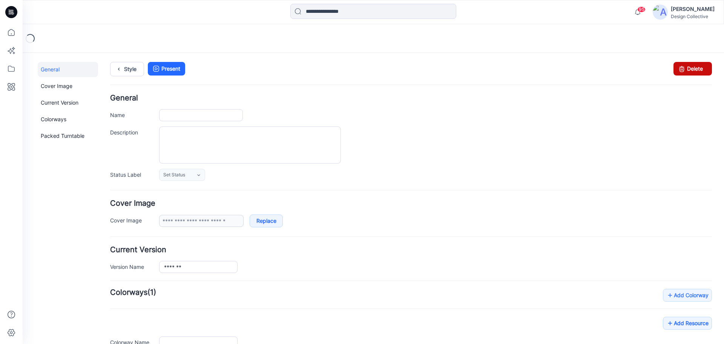
type input "*******"
type input "**********"
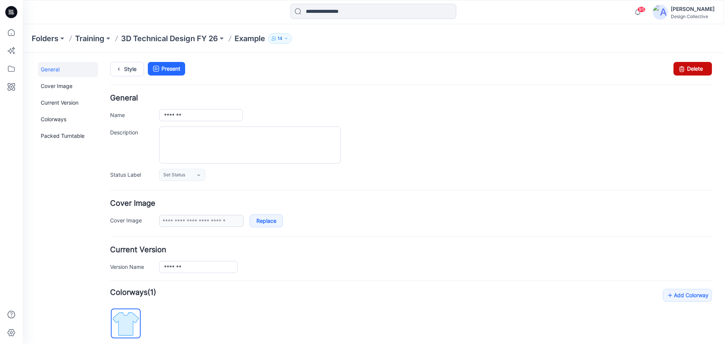
click at [676, 68] on icon at bounding box center [681, 69] width 11 height 14
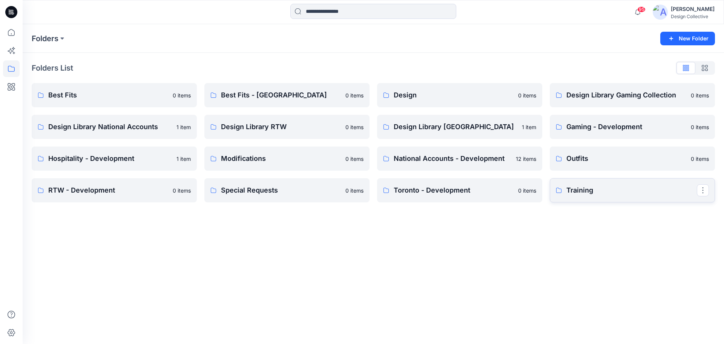
click at [608, 188] on p "Training" at bounding box center [631, 190] width 130 height 11
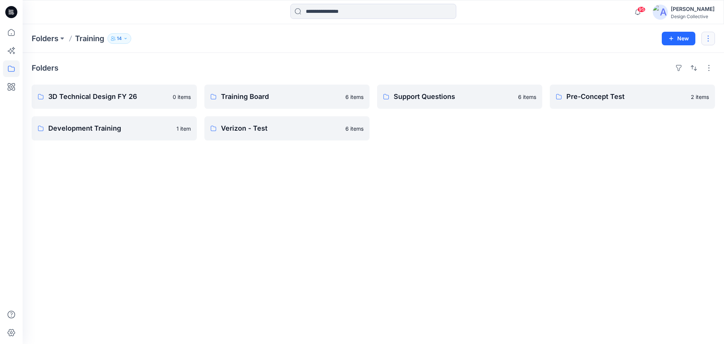
click at [711, 38] on button "button" at bounding box center [708, 39] width 14 height 14
click at [616, 37] on div "Folders Training 14" at bounding box center [344, 38] width 624 height 11
click at [673, 38] on icon "button" at bounding box center [671, 38] width 4 height 4
click at [656, 72] on p "New Folder" at bounding box center [657, 72] width 28 height 8
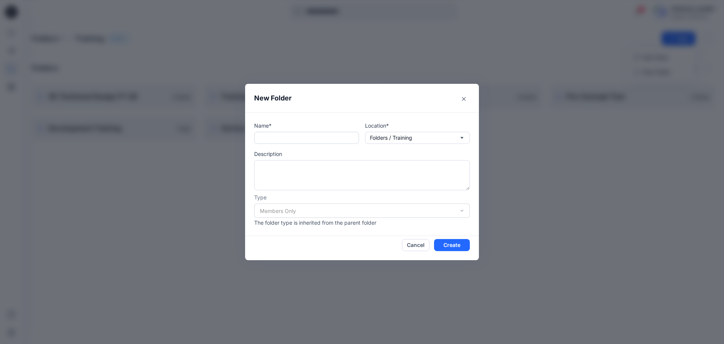
click at [313, 142] on input "text" at bounding box center [306, 138] width 105 height 12
type input "*******"
click at [468, 246] on button "Create" at bounding box center [452, 245] width 36 height 12
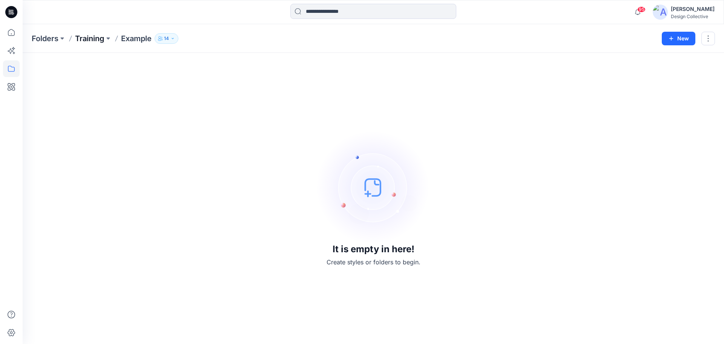
click at [99, 40] on p "Training" at bounding box center [89, 38] width 29 height 11
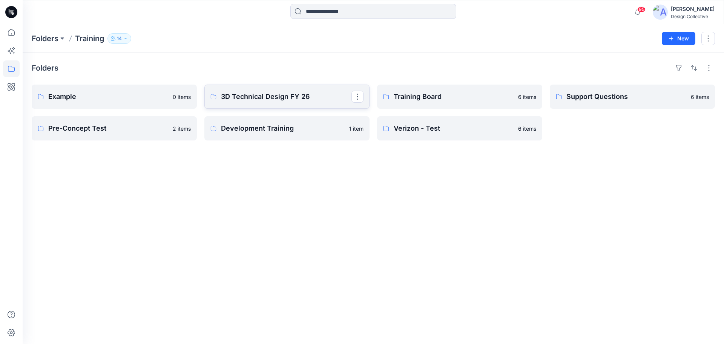
click at [299, 103] on link "3D Technical Design FY 26" at bounding box center [286, 96] width 165 height 24
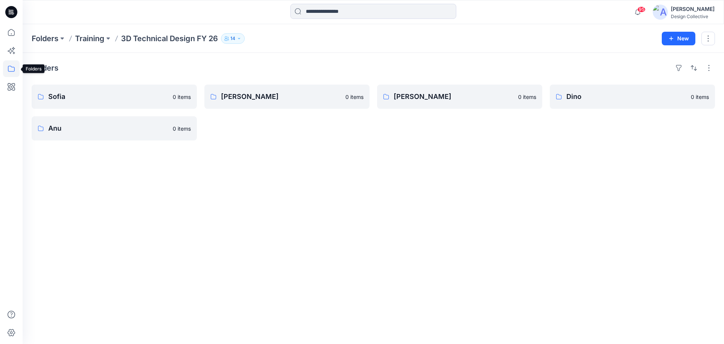
click at [11, 72] on icon at bounding box center [11, 68] width 17 height 17
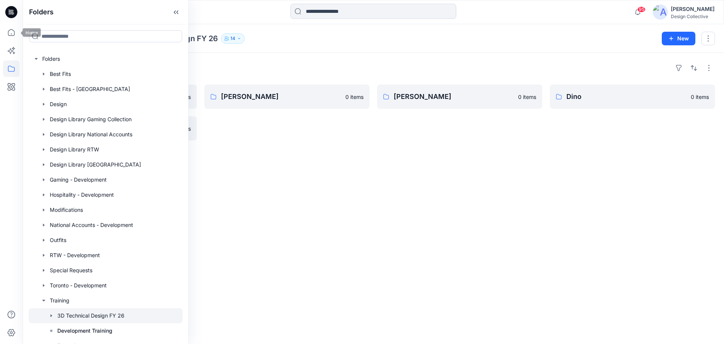
click at [11, 17] on icon at bounding box center [11, 12] width 12 height 12
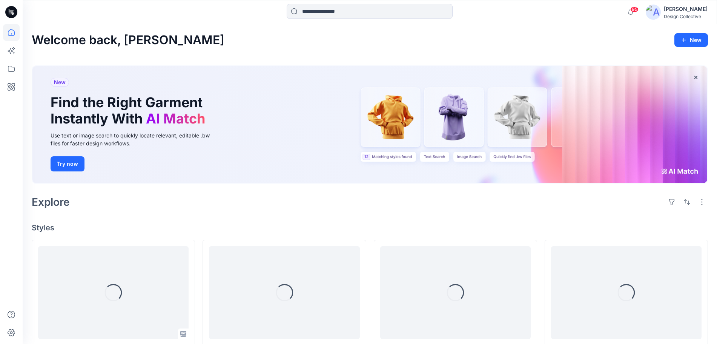
scroll to position [157, 0]
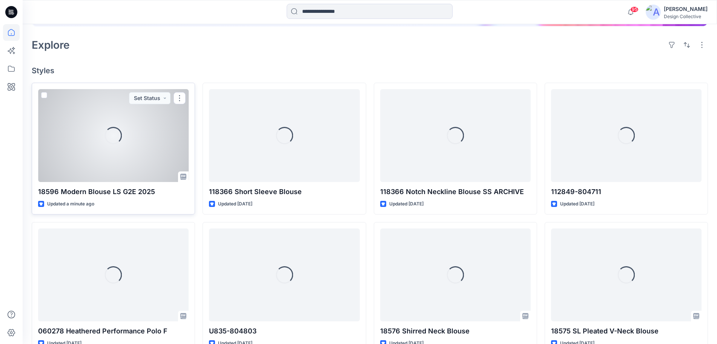
click at [122, 147] on div "Loading..." at bounding box center [113, 135] width 150 height 93
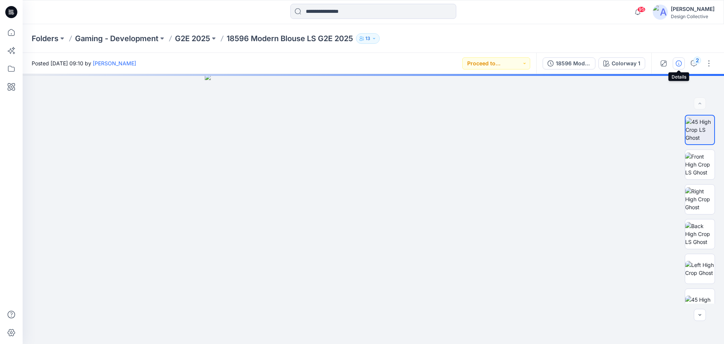
click at [682, 61] on button "button" at bounding box center [679, 63] width 12 height 12
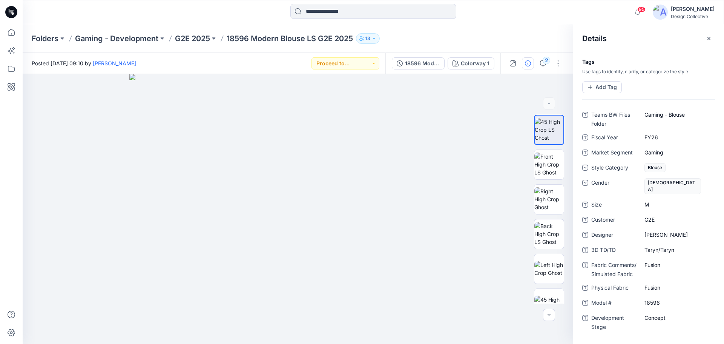
click at [14, 12] on icon at bounding box center [11, 12] width 12 height 12
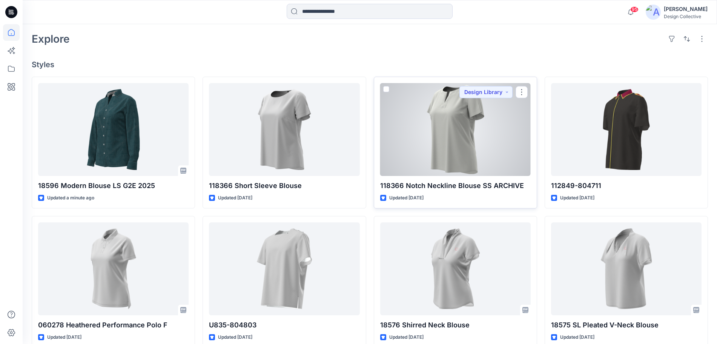
scroll to position [157, 0]
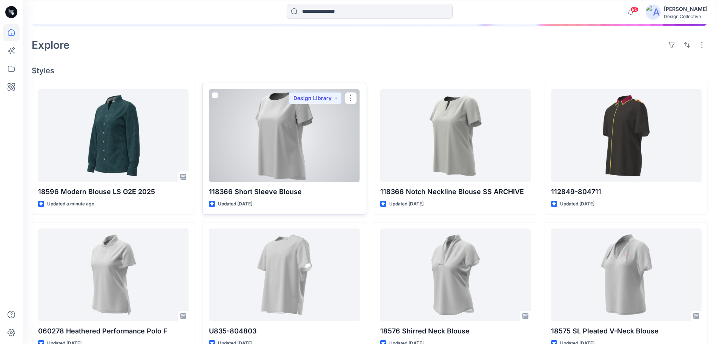
click at [341, 137] on div at bounding box center [284, 135] width 150 height 93
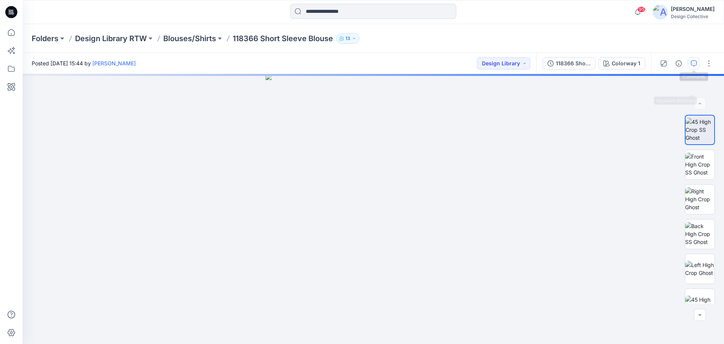
click at [695, 64] on icon "button" at bounding box center [694, 63] width 6 height 6
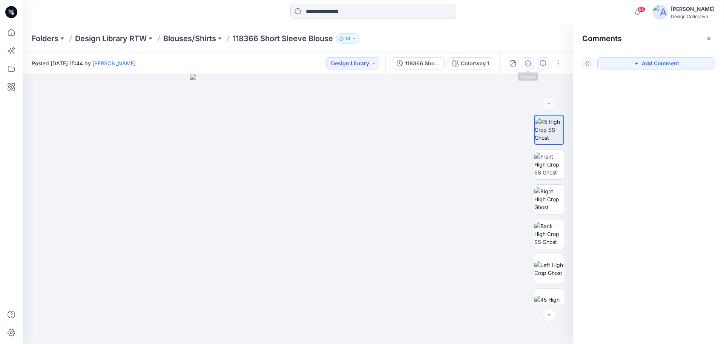
click at [529, 61] on icon "button" at bounding box center [528, 63] width 6 height 6
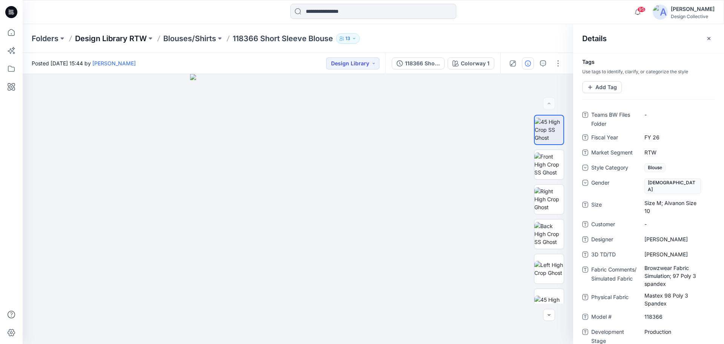
click at [109, 35] on p "Design Library RTW" at bounding box center [111, 38] width 72 height 11
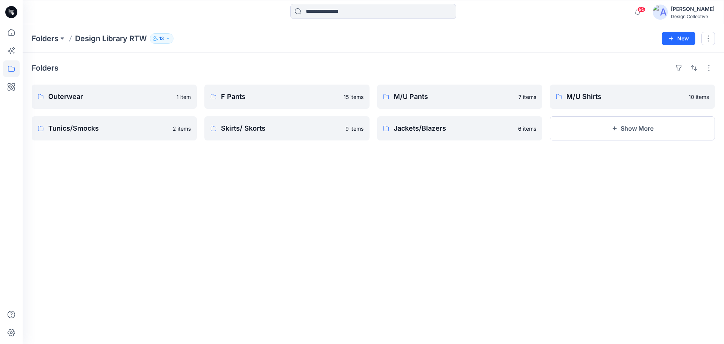
click at [2, 11] on div at bounding box center [11, 12] width 24 height 24
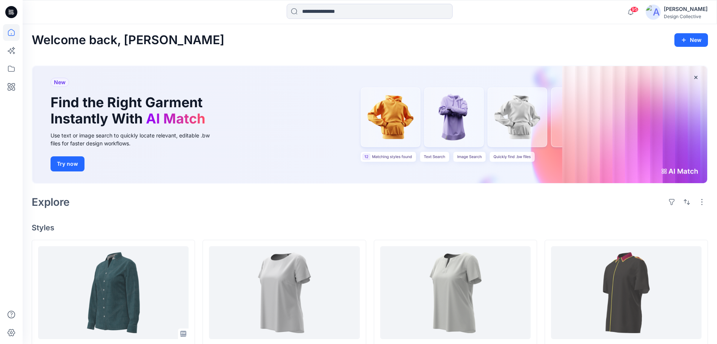
click at [7, 13] on icon at bounding box center [11, 12] width 12 height 12
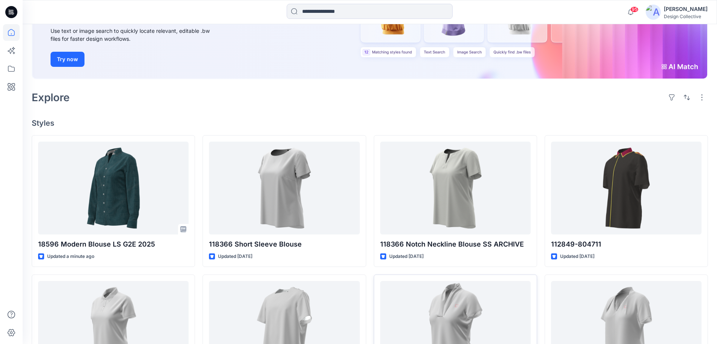
scroll to position [236, 0]
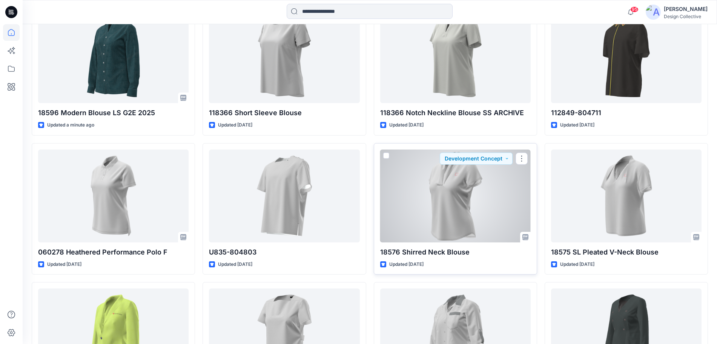
click at [497, 228] on div at bounding box center [455, 195] width 150 height 93
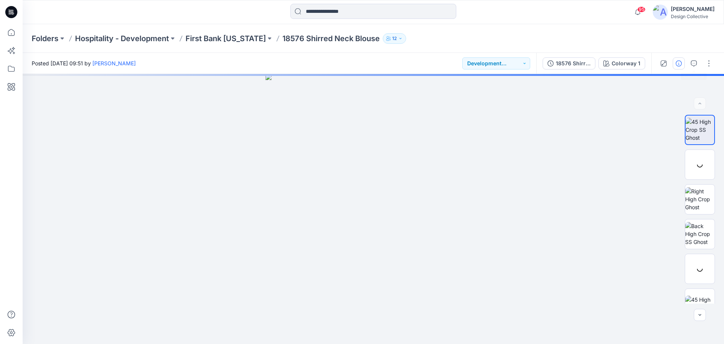
click at [682, 61] on button "button" at bounding box center [679, 63] width 12 height 12
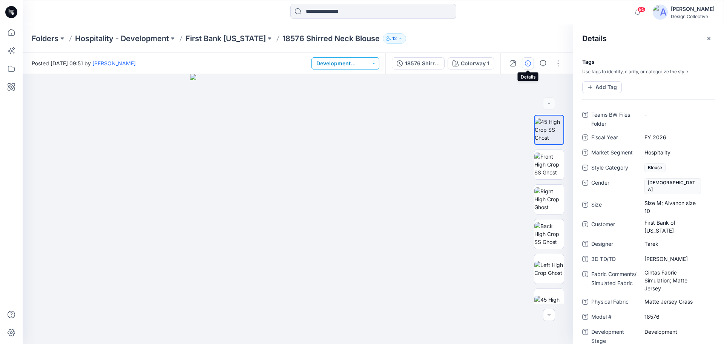
click at [377, 58] on button "Development Concept" at bounding box center [345, 63] width 68 height 12
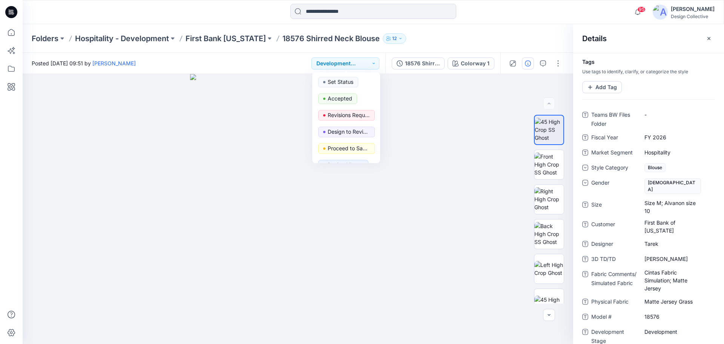
click at [521, 15] on div at bounding box center [373, 12] width 351 height 17
click at [673, 8] on div "Jennifer Grana Design Collective" at bounding box center [684, 12] width 62 height 15
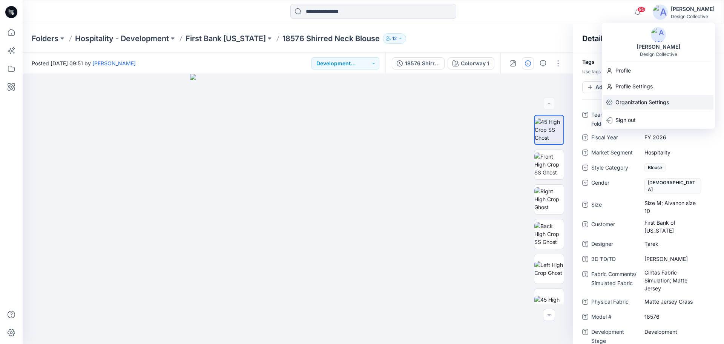
click at [633, 98] on p "Organization Settings" at bounding box center [642, 102] width 54 height 14
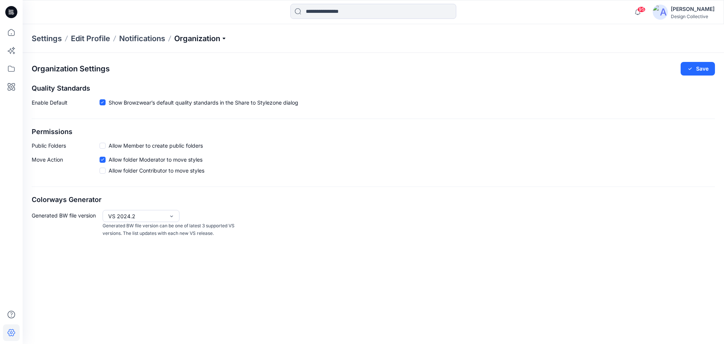
click at [214, 37] on p "Organization" at bounding box center [200, 38] width 53 height 11
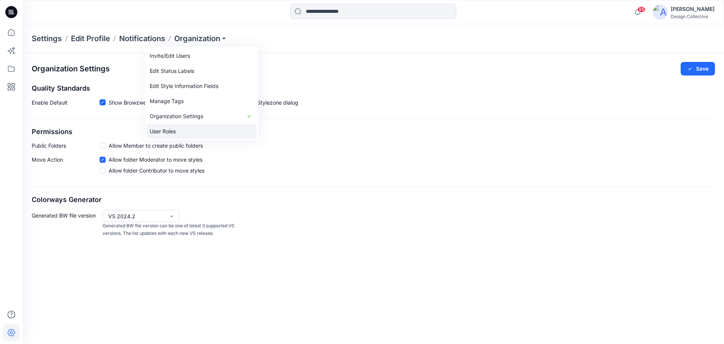
click at [173, 130] on link "User Roles" at bounding box center [202, 131] width 110 height 15
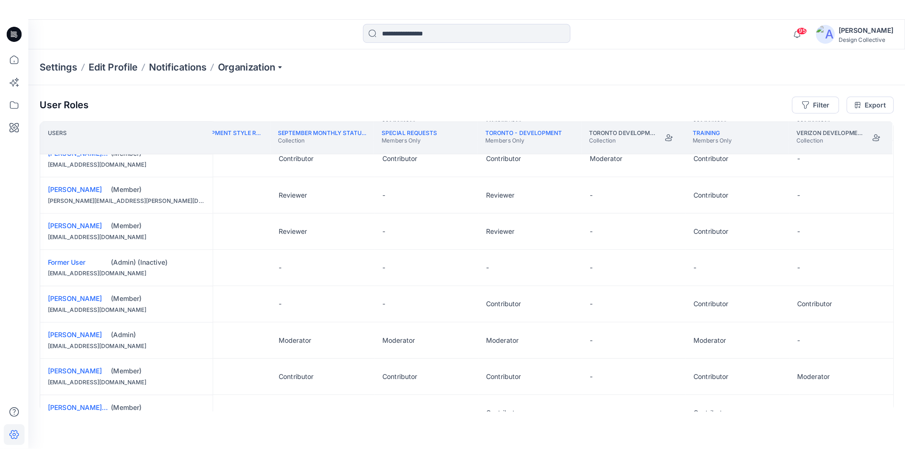
scroll to position [0, 2361]
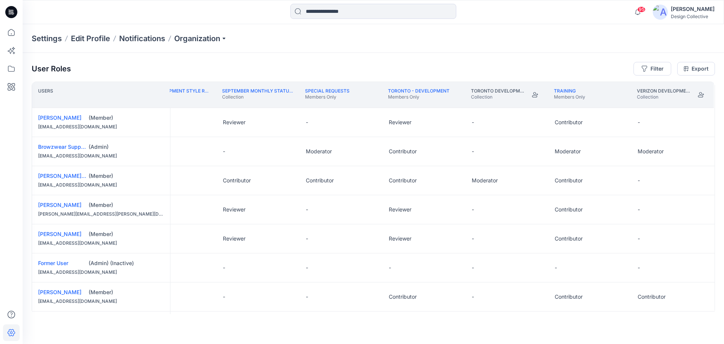
click at [8, 13] on icon at bounding box center [11, 12] width 12 height 12
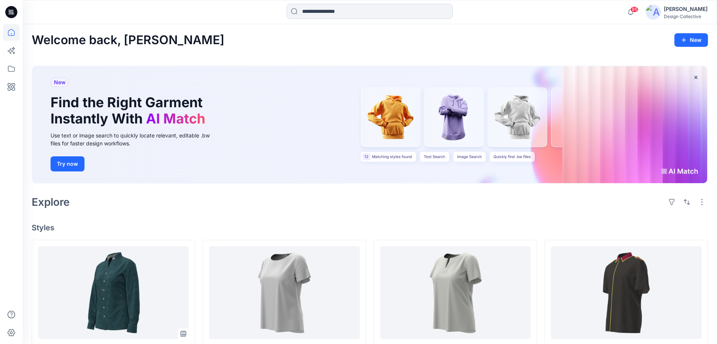
click at [660, 17] on img at bounding box center [653, 12] width 15 height 15
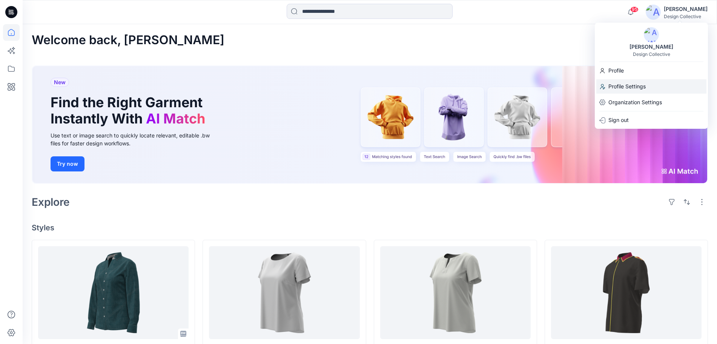
click at [605, 91] on div "Profile Settings" at bounding box center [651, 86] width 110 height 14
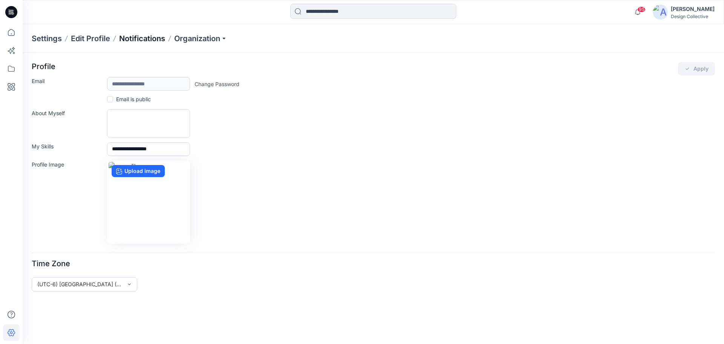
click at [150, 39] on p "Notifications" at bounding box center [142, 38] width 46 height 11
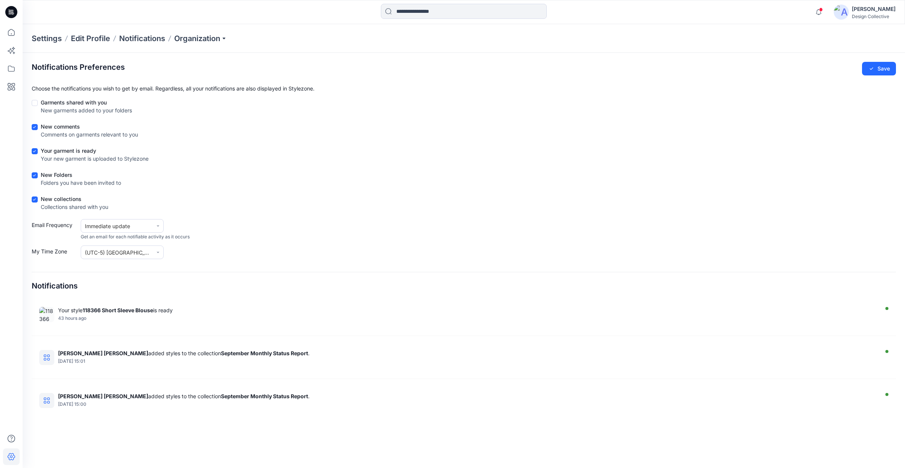
drag, startPoint x: 274, startPoint y: 342, endPoint x: 207, endPoint y: 234, distance: 127.3
